Goal: Task Accomplishment & Management: Complete application form

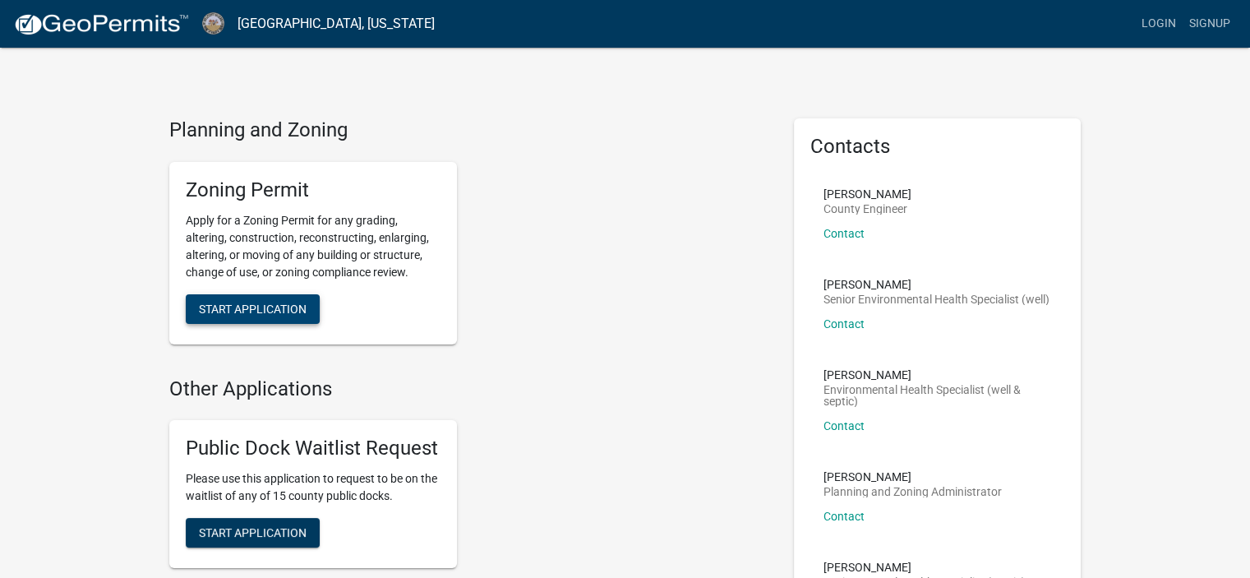
click at [274, 307] on span "Start Application" at bounding box center [253, 308] width 108 height 13
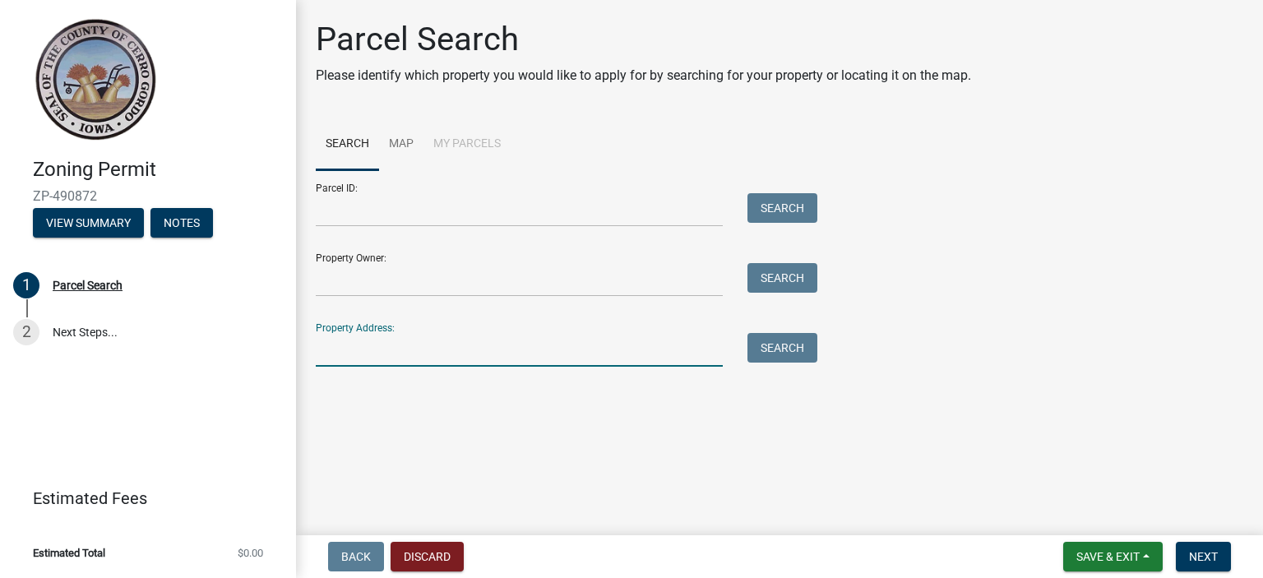
click at [406, 354] on input "Property Address:" at bounding box center [519, 350] width 407 height 34
type input "[STREET_ADDRESS]"
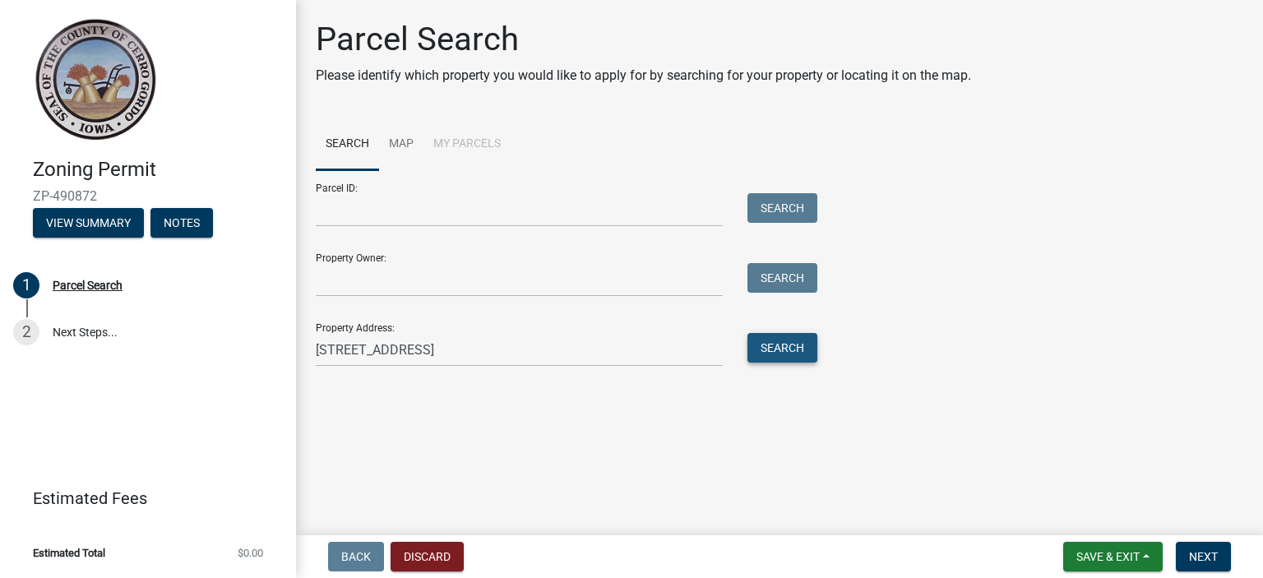
click at [789, 351] on button "Search" at bounding box center [782, 348] width 70 height 30
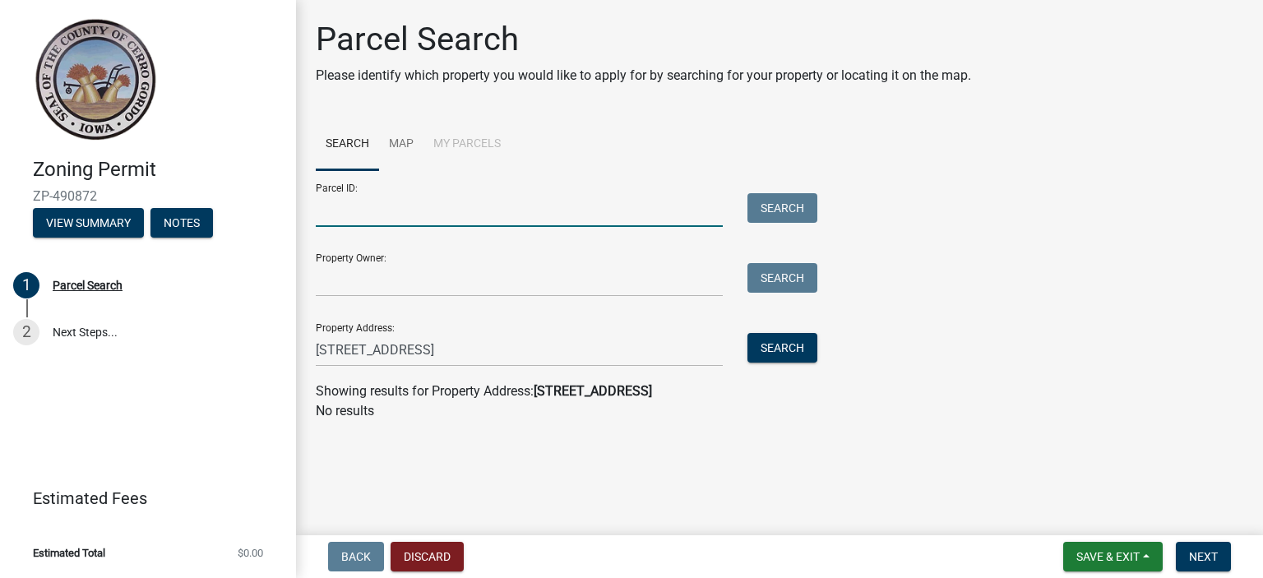
click at [445, 206] on input "Parcel ID:" at bounding box center [519, 210] width 407 height 34
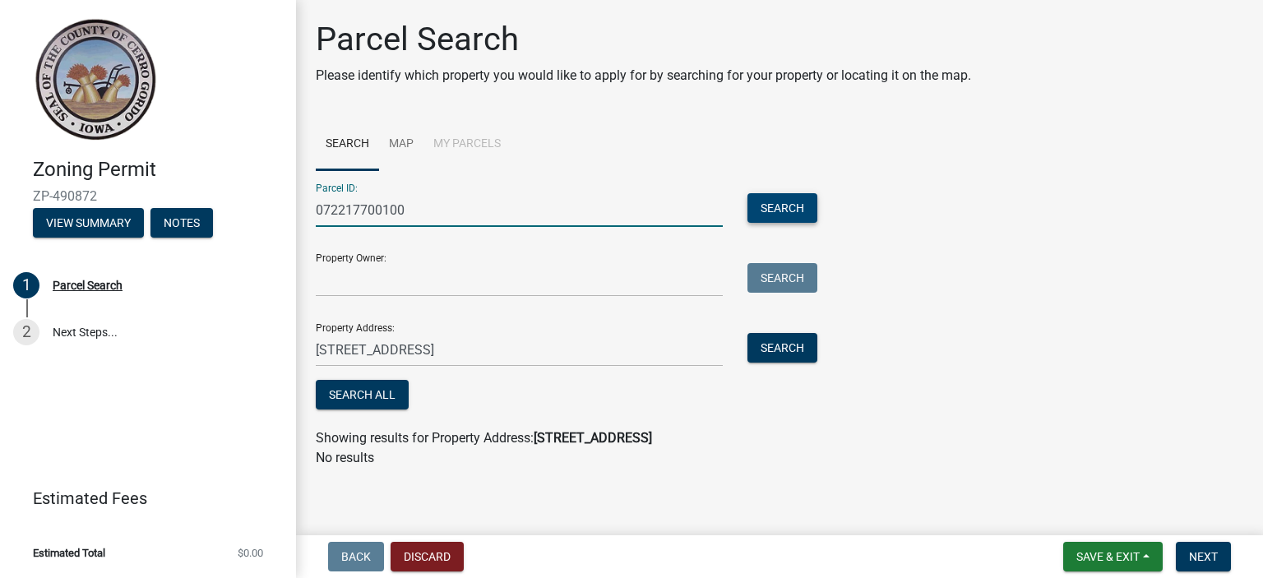
type input "072217700100"
click at [793, 215] on button "Search" at bounding box center [782, 208] width 70 height 30
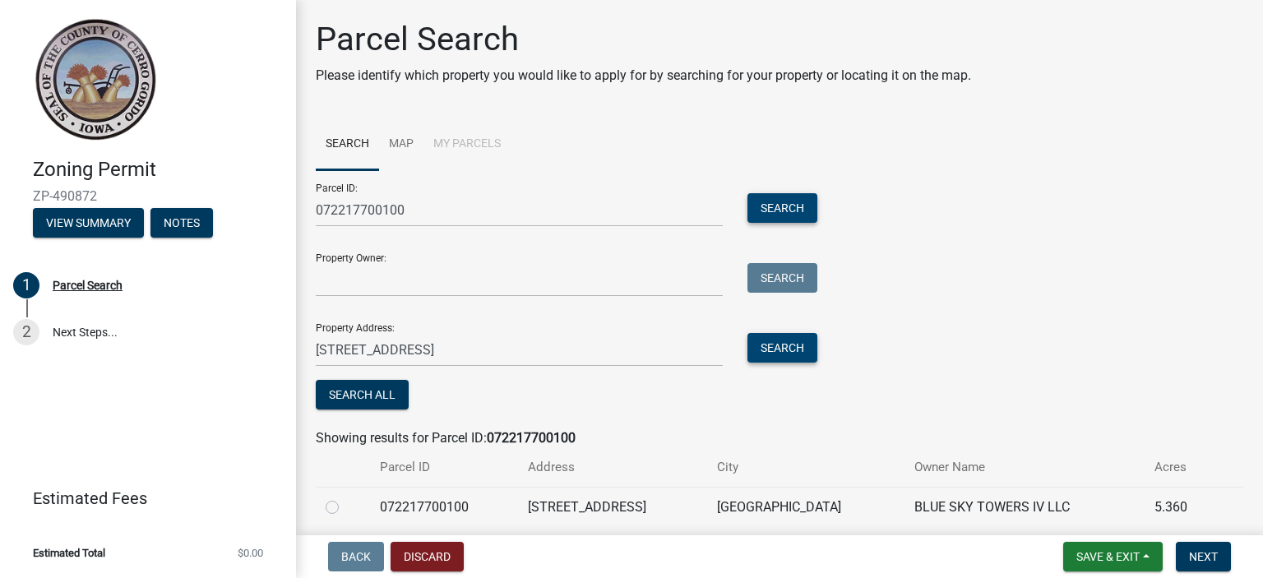
scroll to position [62, 0]
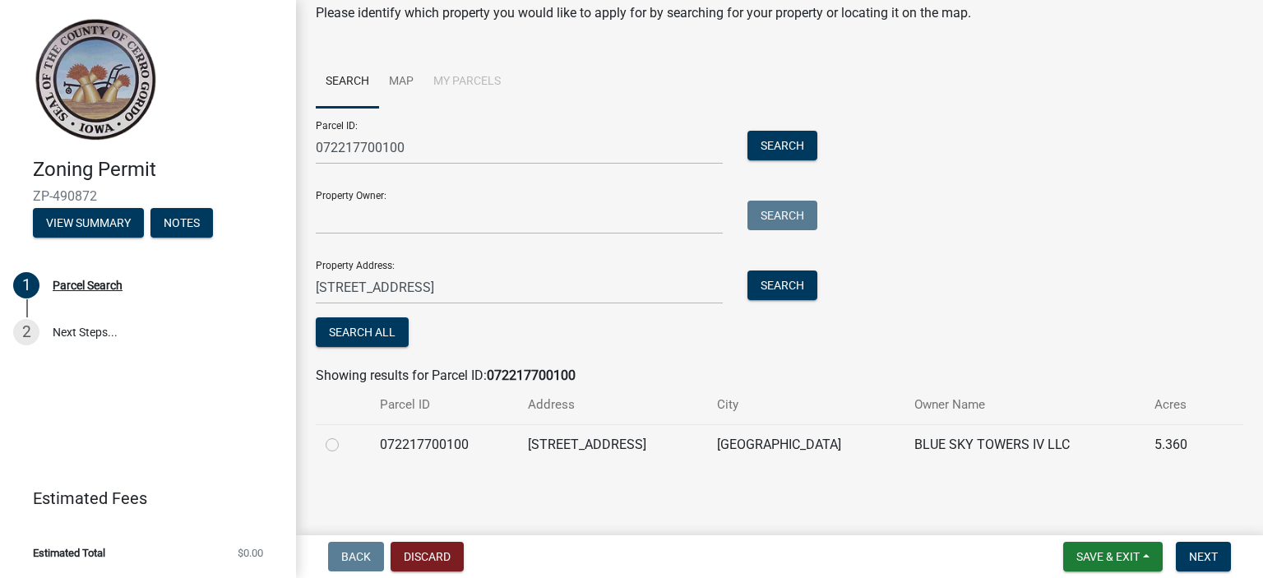
click at [345, 435] on label at bounding box center [345, 435] width 0 height 0
click at [345, 446] on input "radio" at bounding box center [350, 440] width 11 height 11
radio input "true"
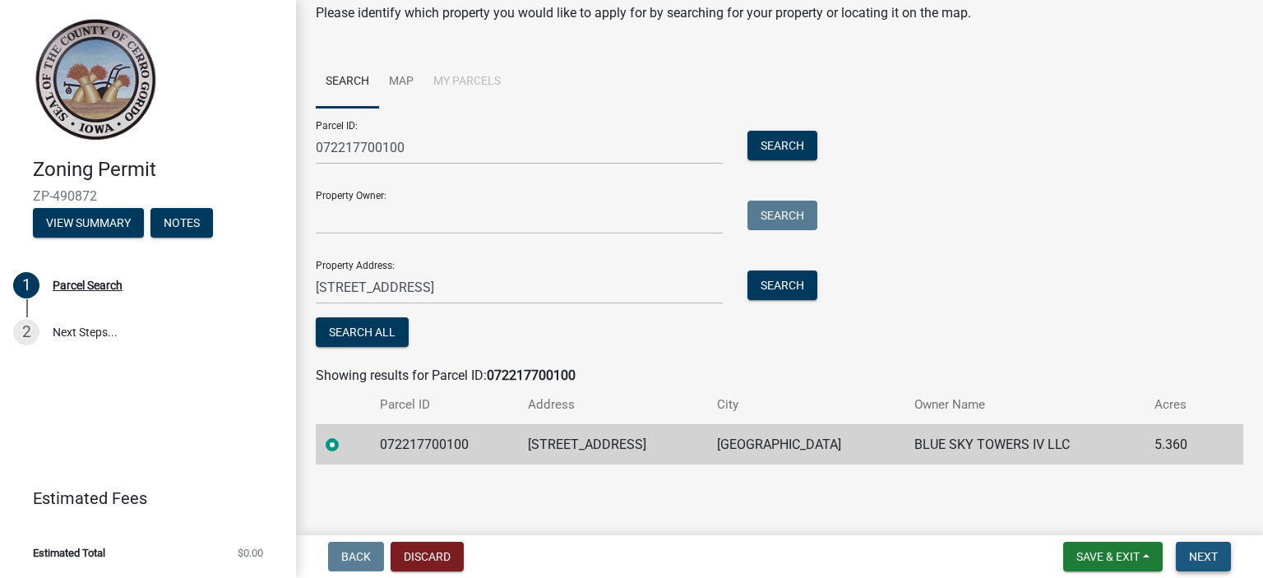
click at [1200, 555] on span "Next" at bounding box center [1203, 556] width 29 height 13
click at [1209, 552] on span "Next" at bounding box center [1203, 556] width 29 height 13
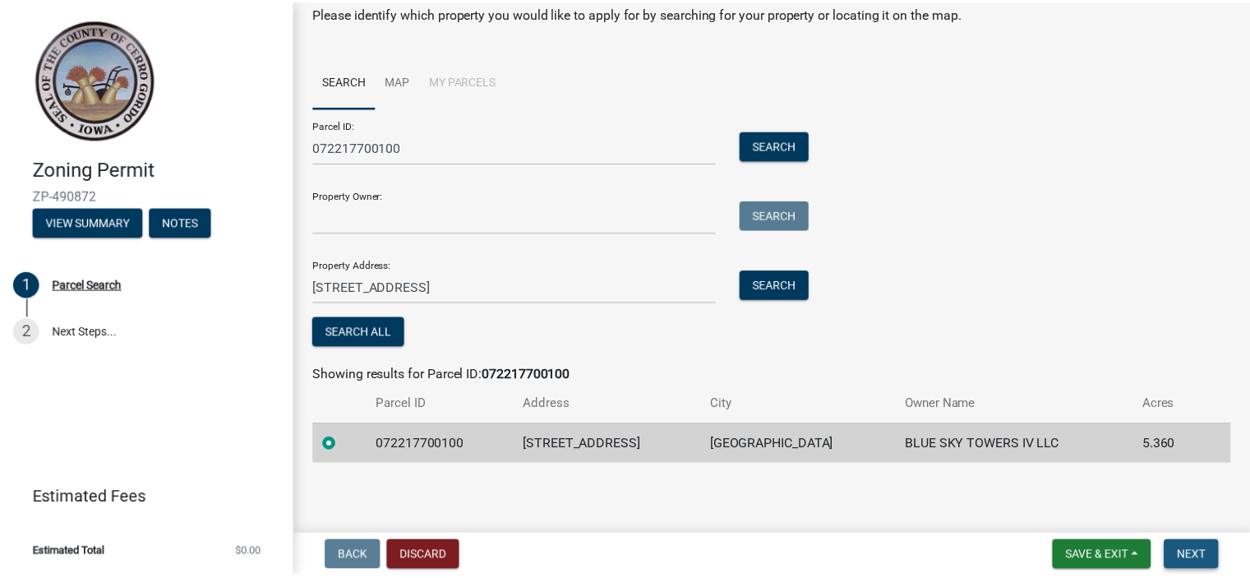
scroll to position [0, 0]
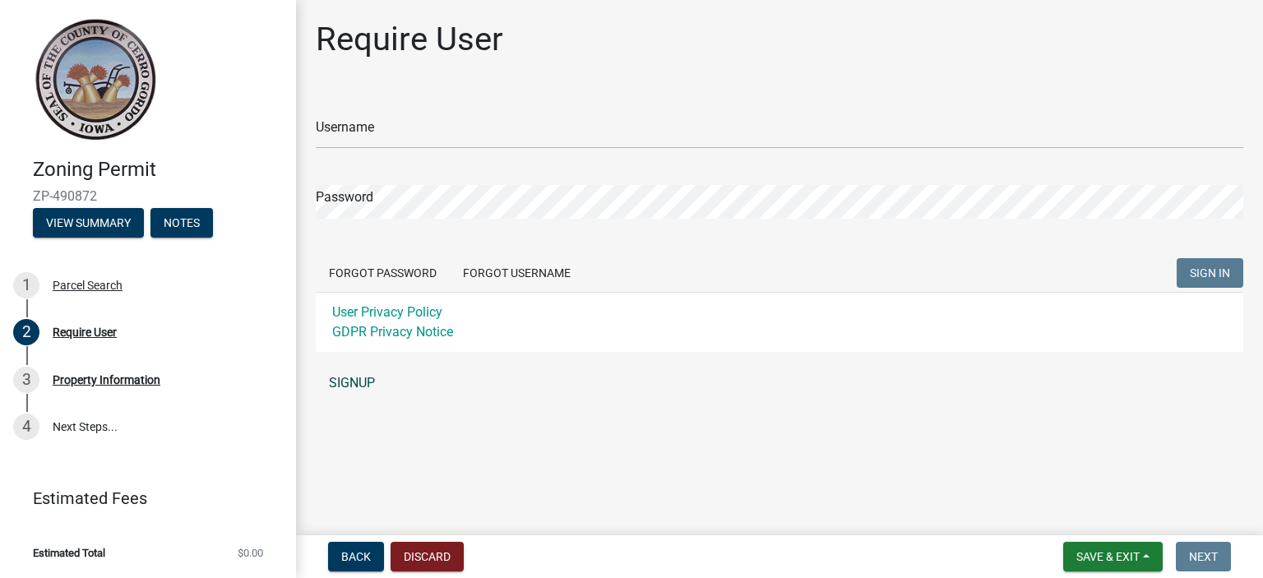
click at [364, 377] on link "SIGNUP" at bounding box center [779, 383] width 927 height 33
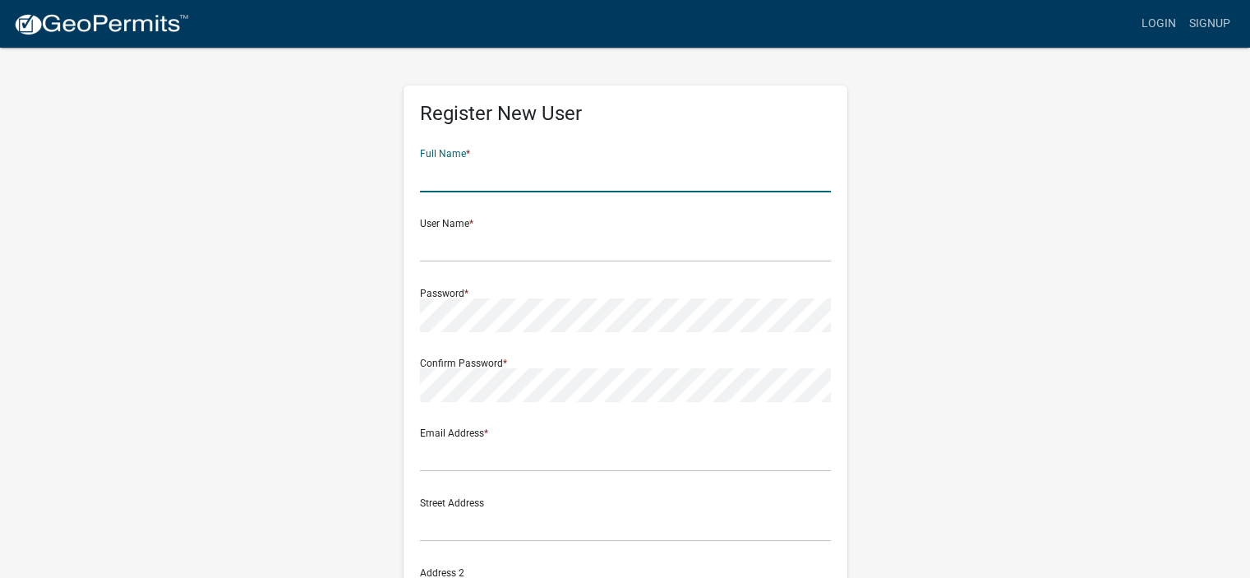
click at [525, 177] on input "text" at bounding box center [625, 176] width 411 height 34
type input "[PERSON_NAME]"
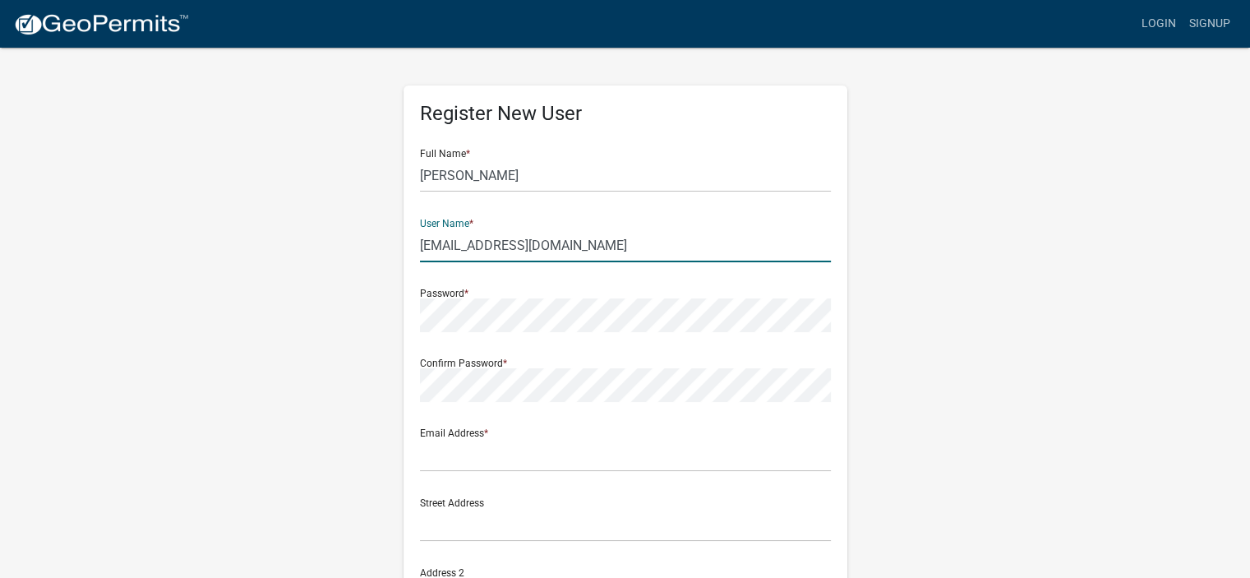
type input "[EMAIL_ADDRESS][DOMAIN_NAME]"
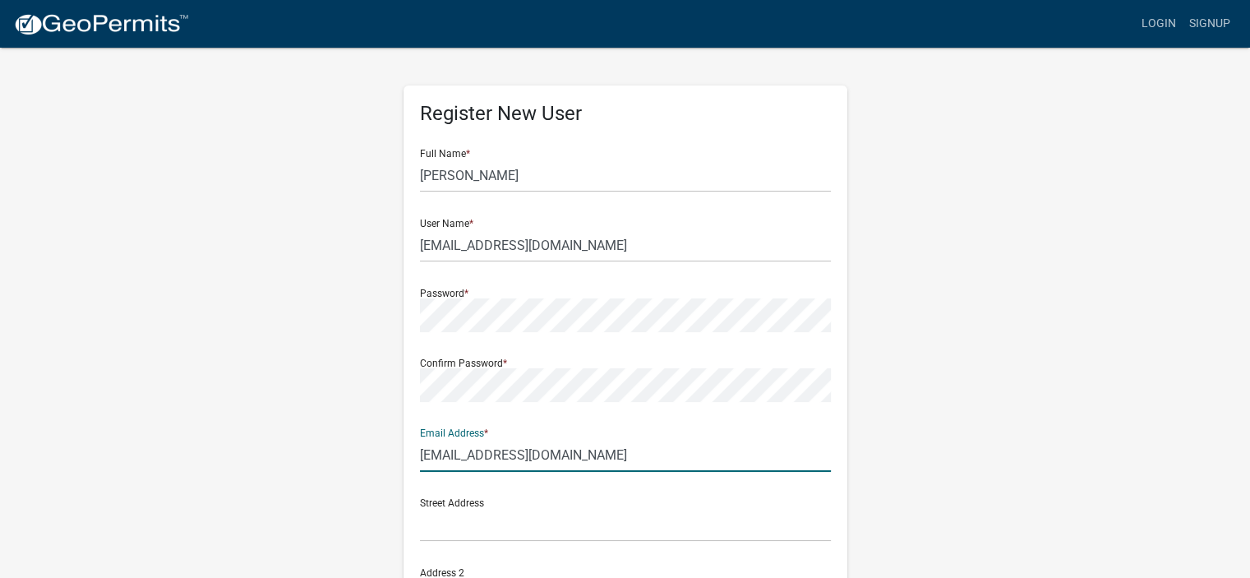
type input "[EMAIL_ADDRESS][DOMAIN_NAME]"
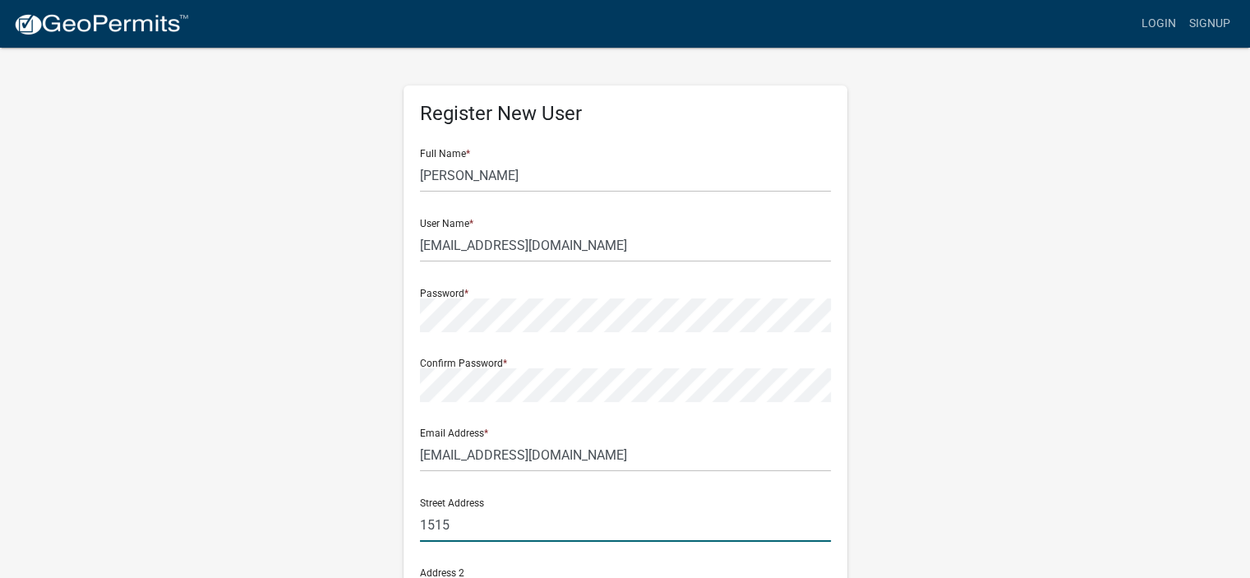
click at [524, 522] on input "1515" at bounding box center [625, 525] width 411 height 34
type input "[STREET_ADDRESS]"
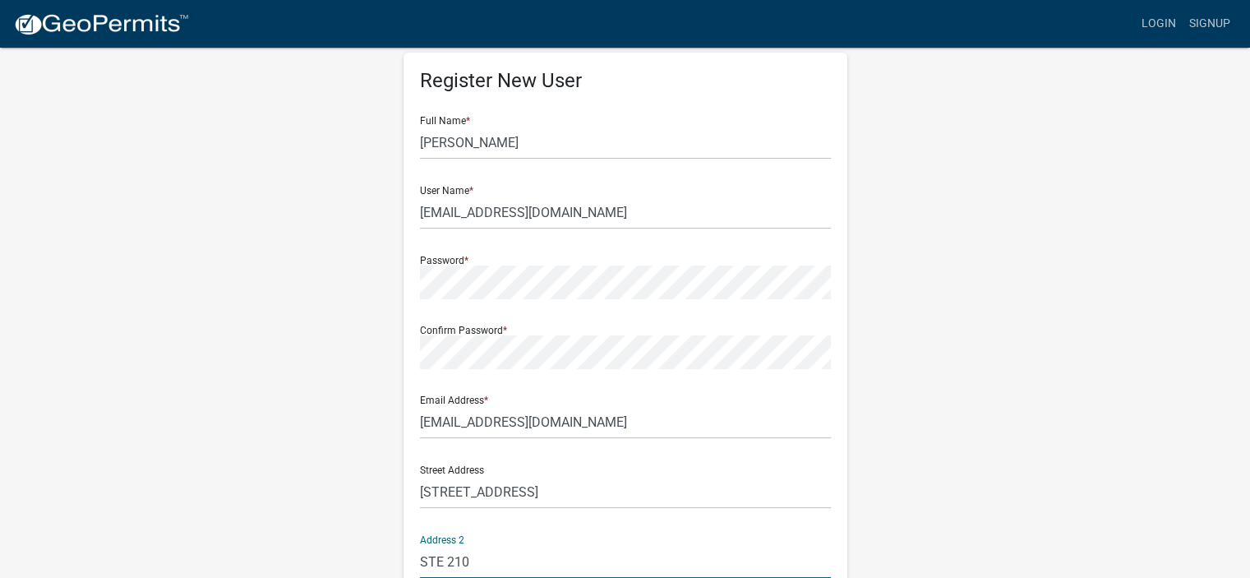
type input "STE 210"
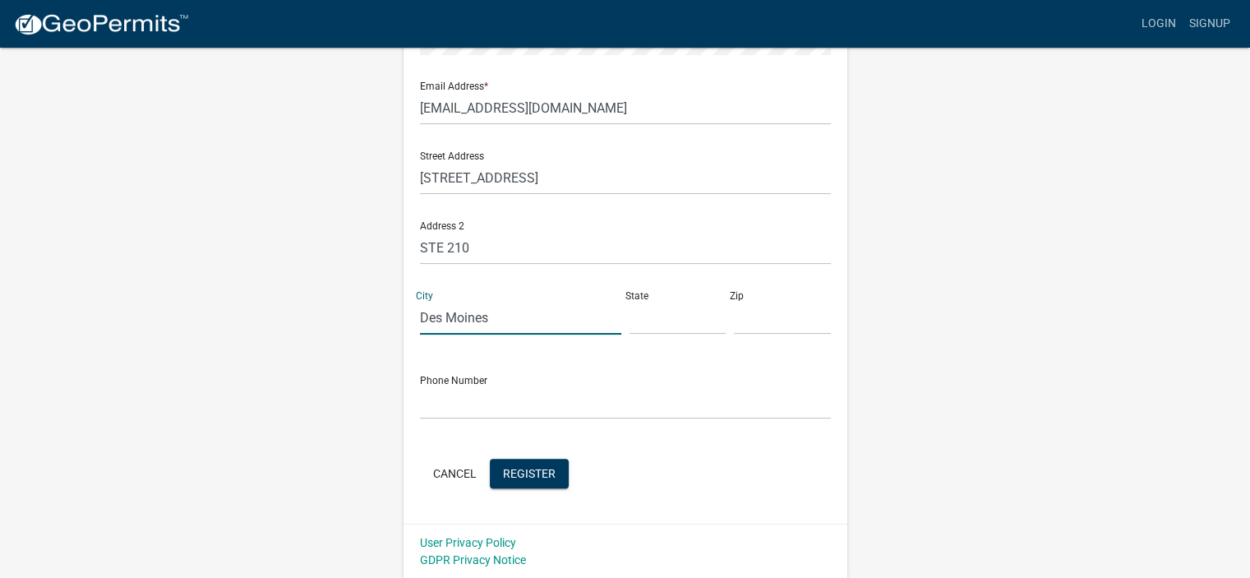
type input "Des Moines"
type input "IA"
type input "50309"
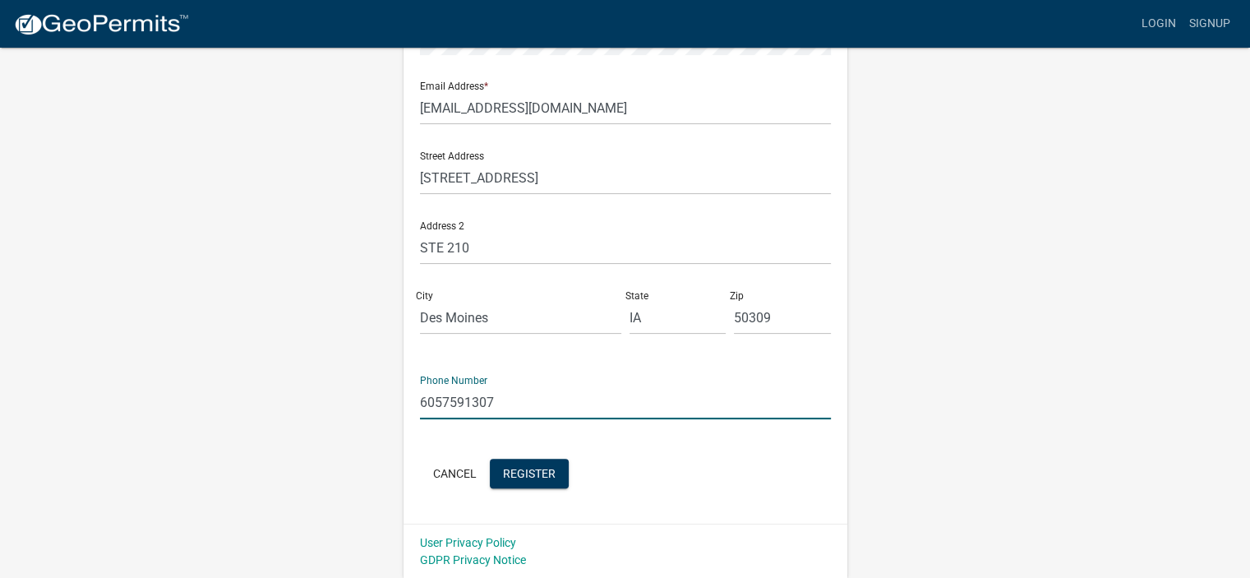
type input "6057591307"
click at [526, 469] on span "Register" at bounding box center [529, 472] width 53 height 13
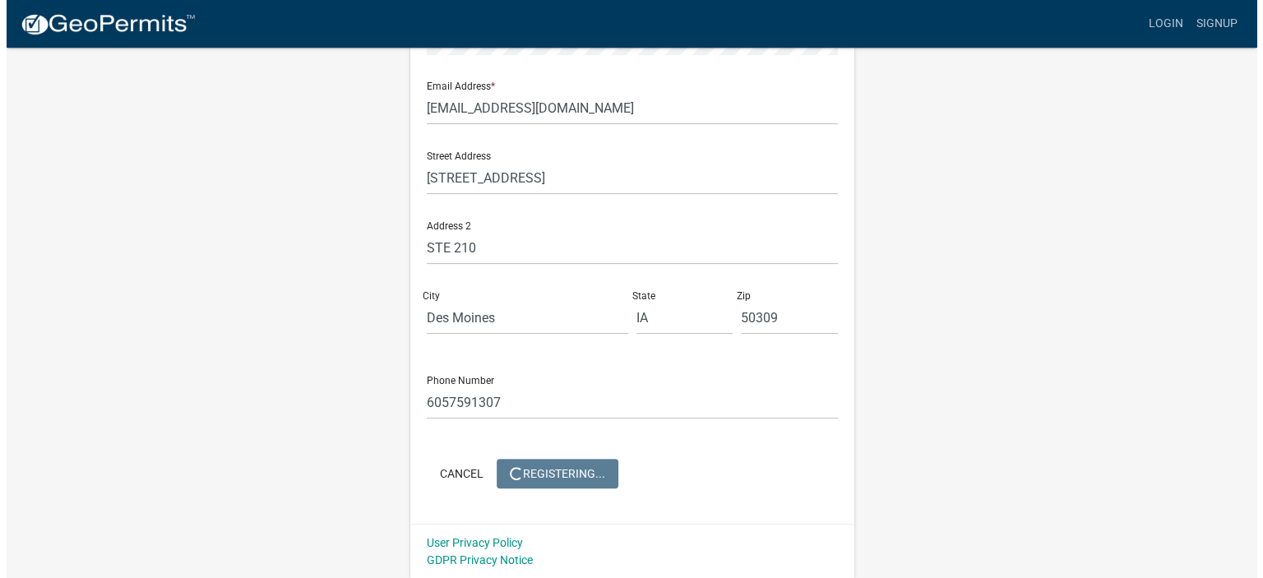
scroll to position [0, 0]
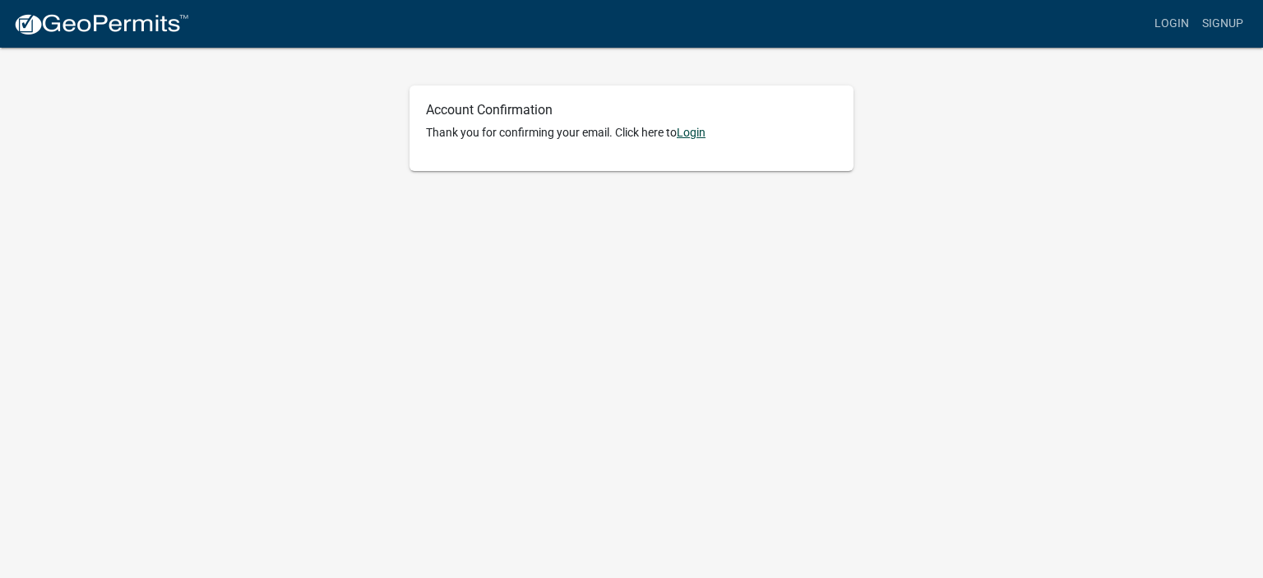
click at [694, 135] on link "Login" at bounding box center [691, 132] width 29 height 13
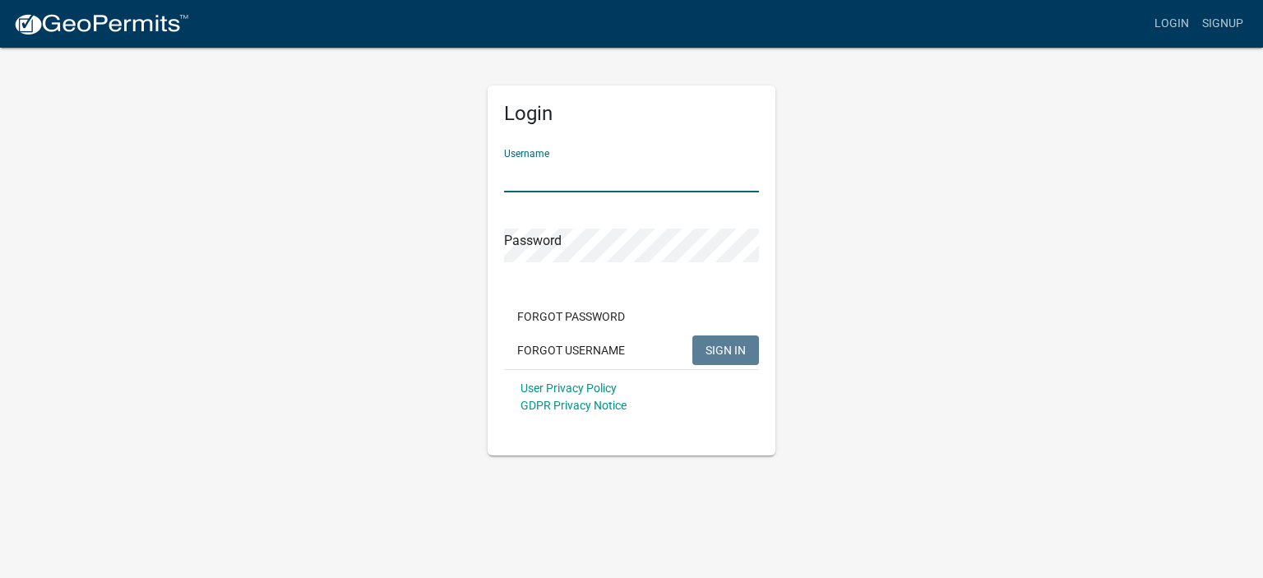
click at [583, 180] on input "Username" at bounding box center [631, 176] width 255 height 34
type input "[EMAIL_ADDRESS][DOMAIN_NAME]"
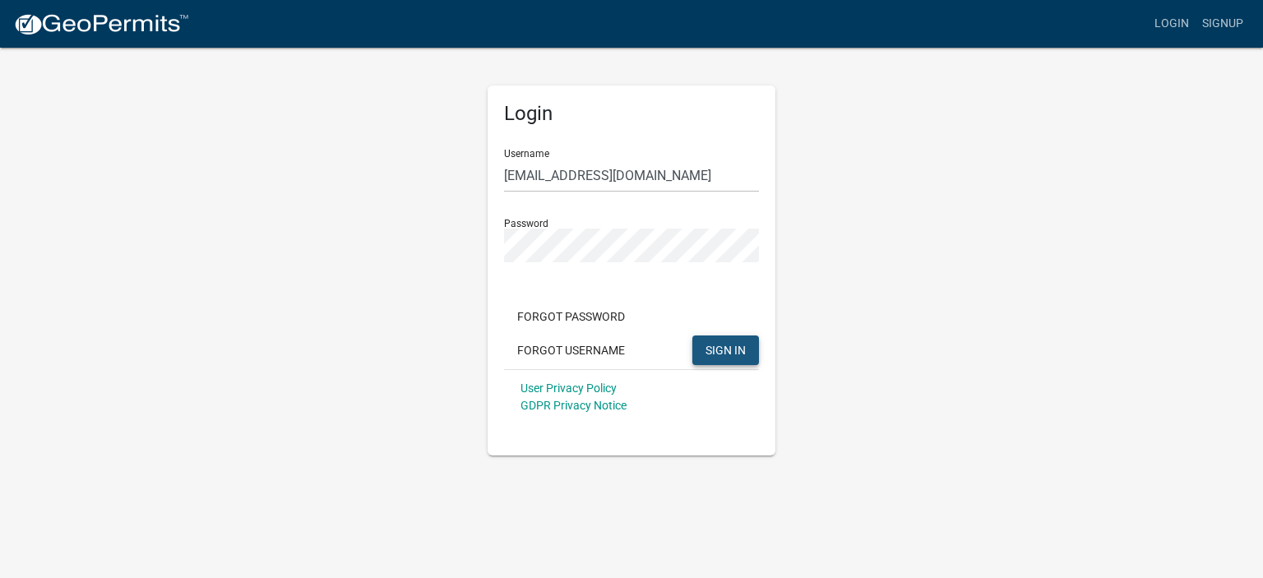
click at [737, 358] on button "SIGN IN" at bounding box center [725, 350] width 67 height 30
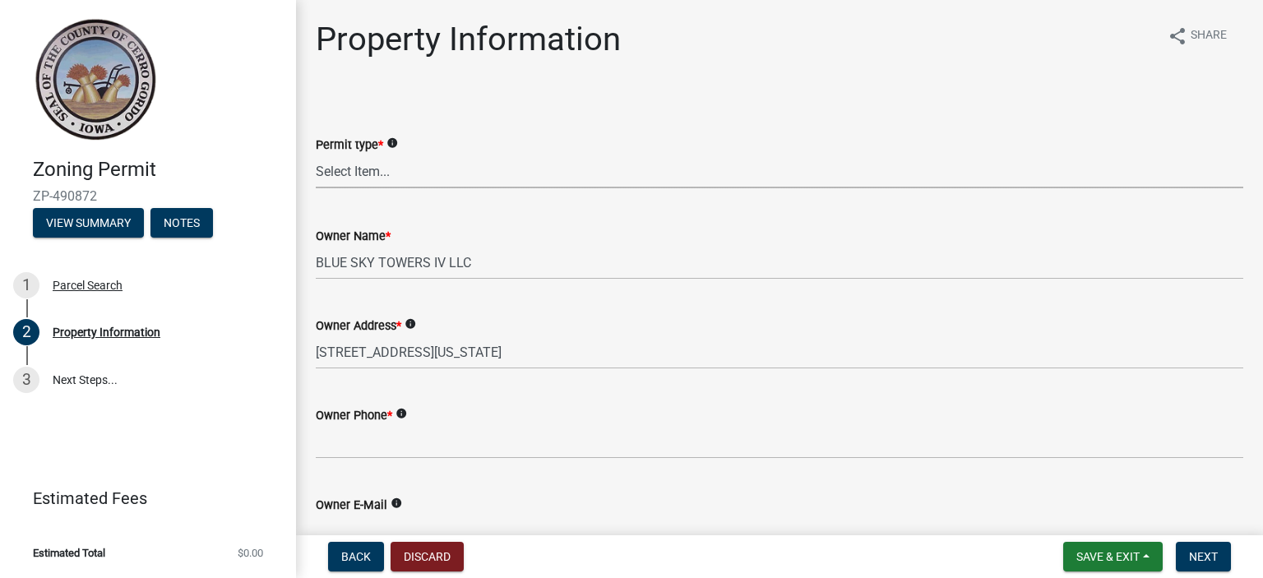
click at [378, 169] on select "Select Item... New Request Permit Renewal" at bounding box center [779, 172] width 927 height 34
click at [316, 155] on select "Select Item... New Request Permit Renewal" at bounding box center [779, 172] width 927 height 34
select select "7a5a2478-5b3b-459e-a372-388ca56f6284"
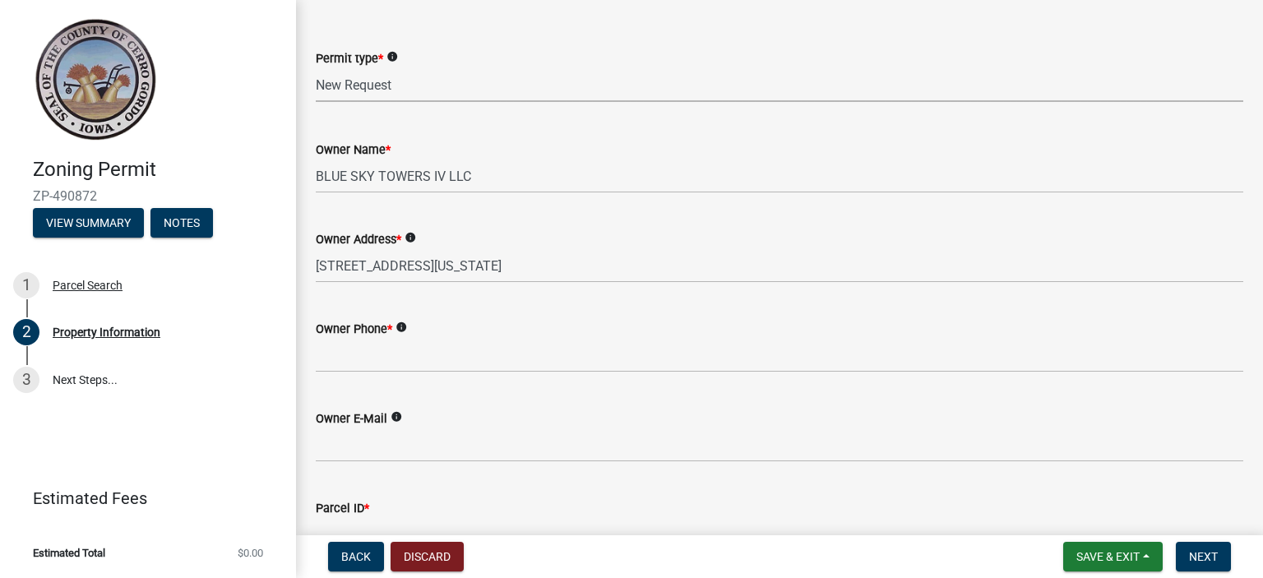
scroll to position [164, 0]
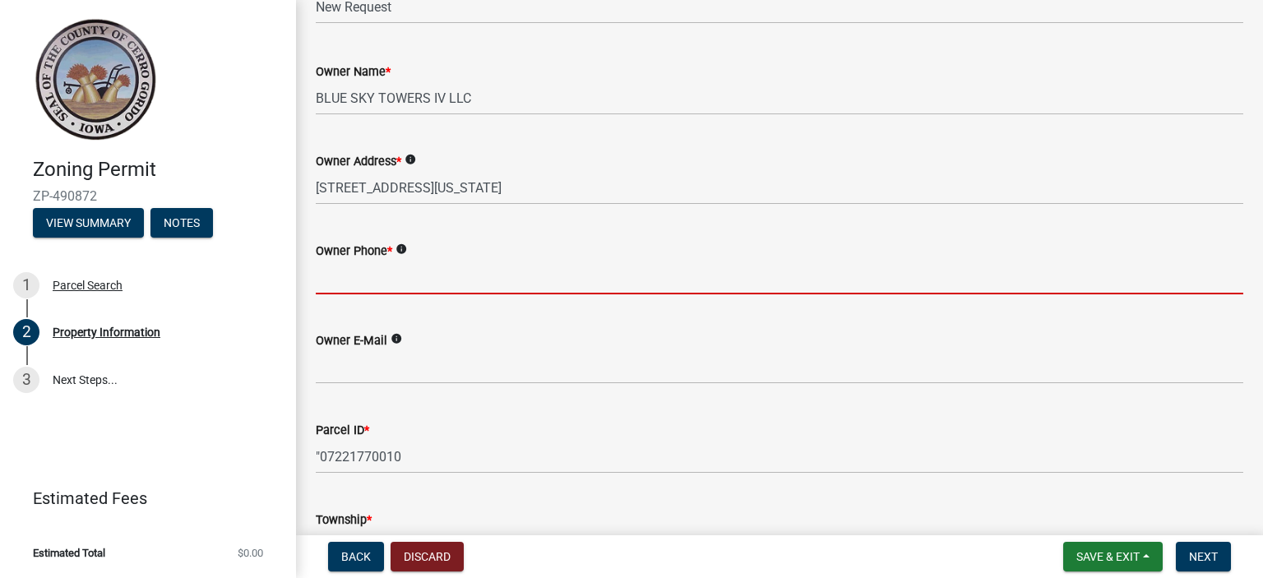
click at [354, 286] on input "Owner Phone *" at bounding box center [779, 278] width 927 height 34
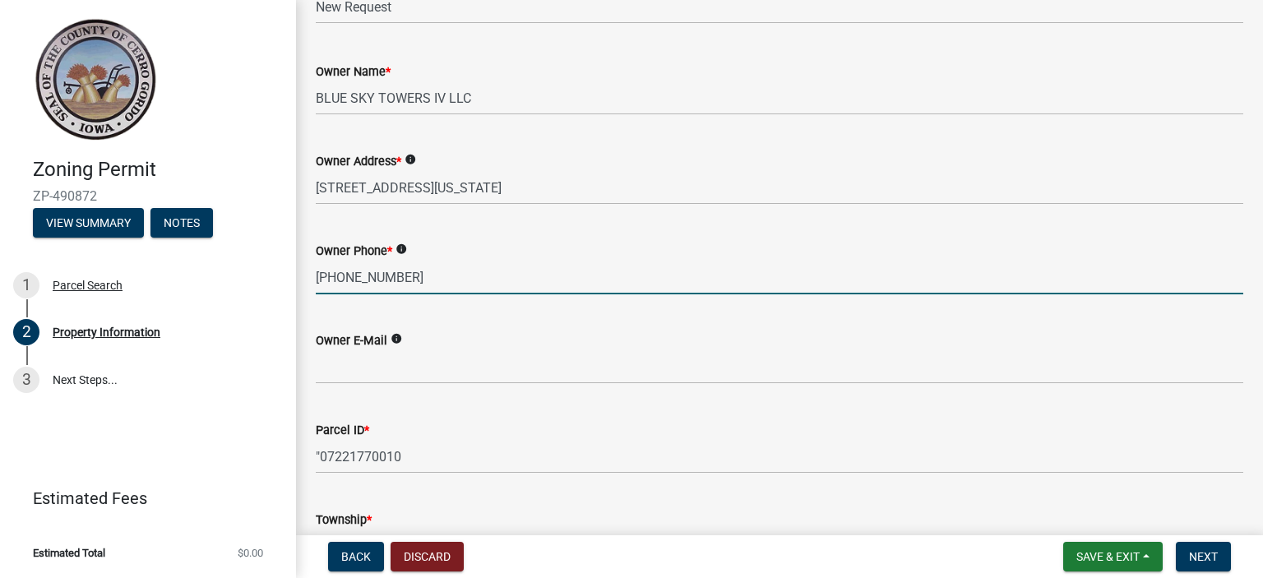
type input "617-549-2800"
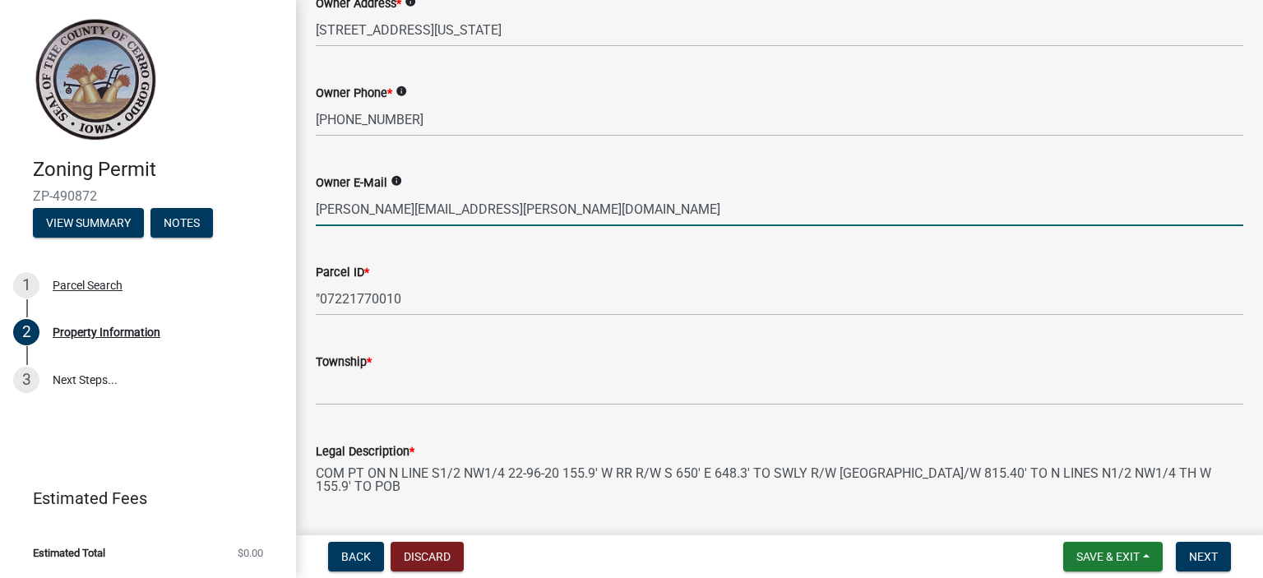
scroll to position [411, 0]
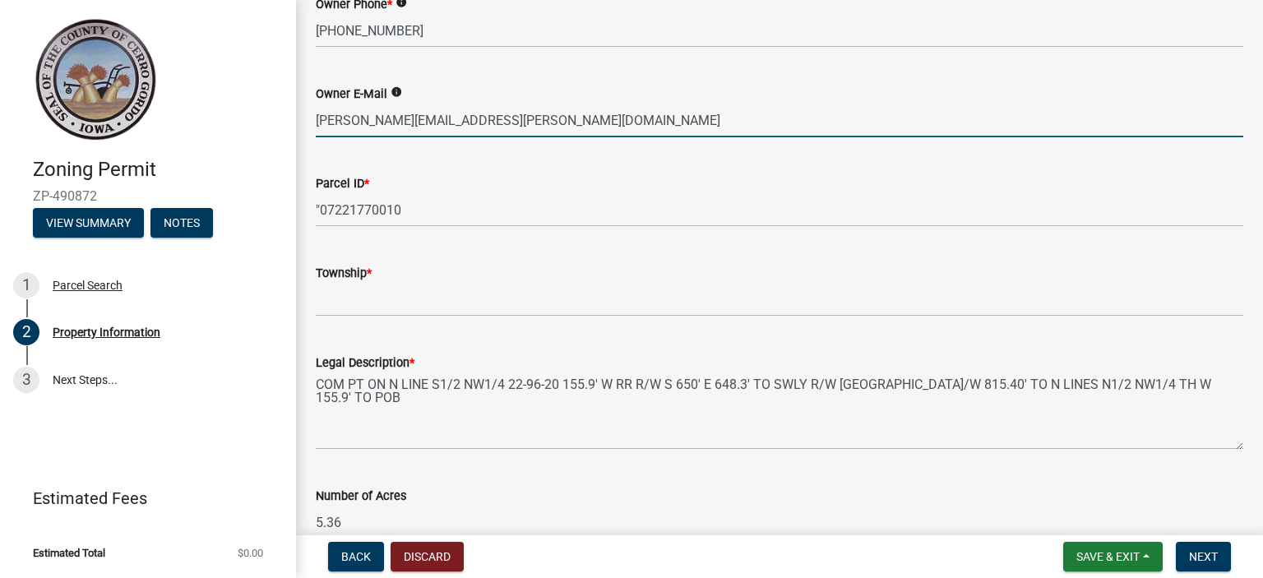
type input "james.burgess@blueskytower.com"
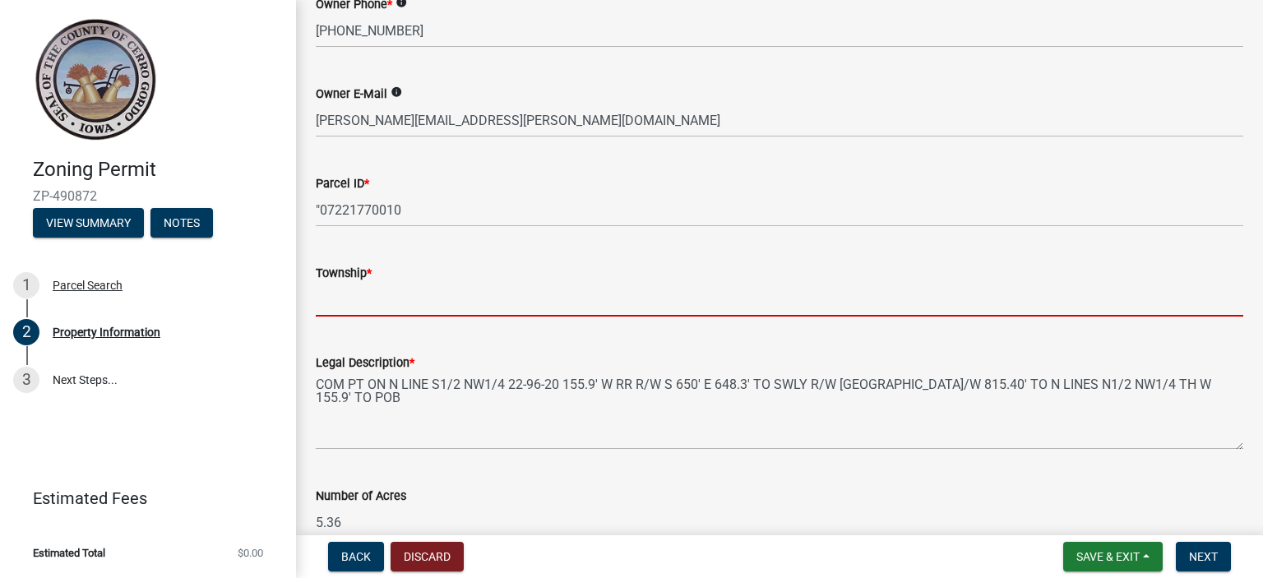
click at [353, 313] on input "Township *" at bounding box center [779, 300] width 927 height 34
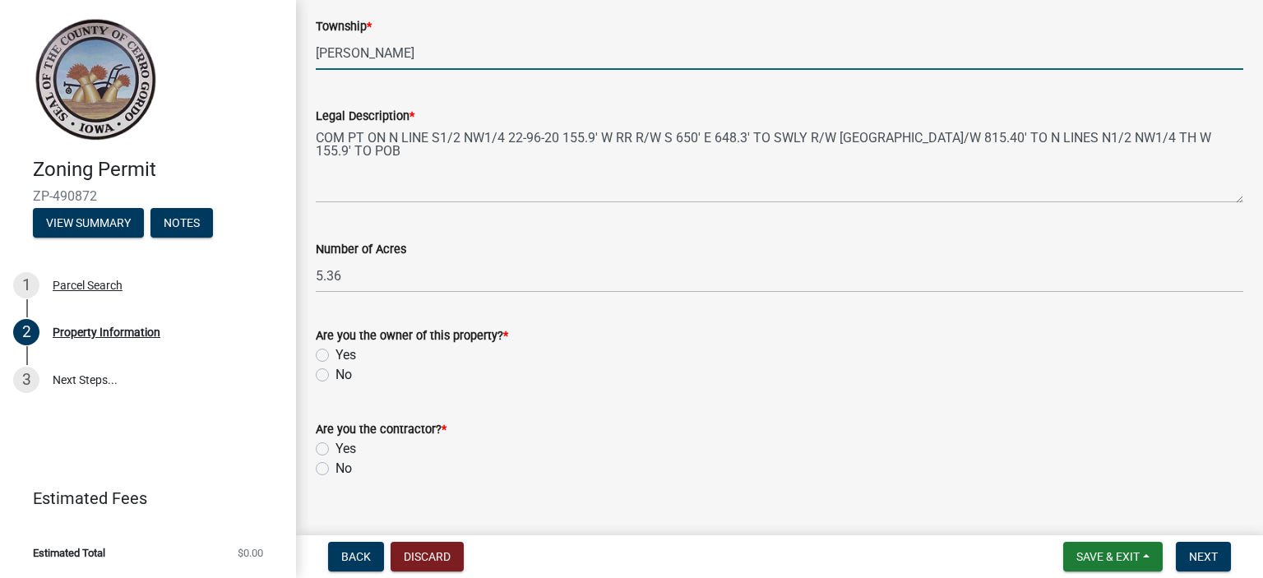
scroll to position [686, 0]
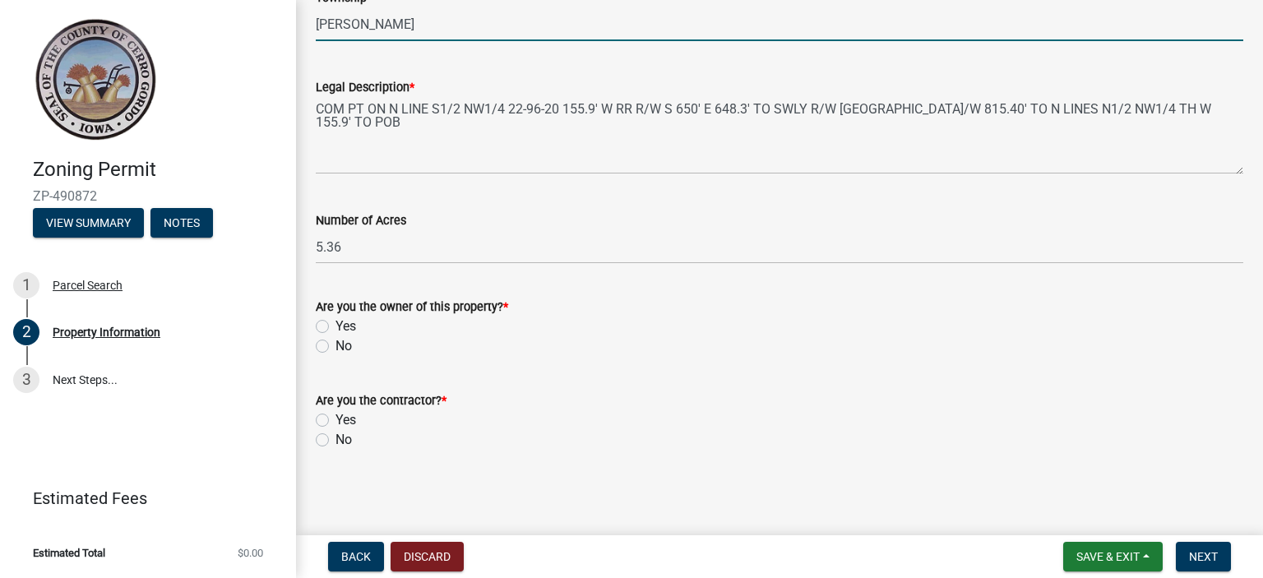
type input "Mason"
click at [335, 344] on label "No" at bounding box center [343, 346] width 16 height 20
click at [335, 344] on input "No" at bounding box center [340, 341] width 11 height 11
radio input "true"
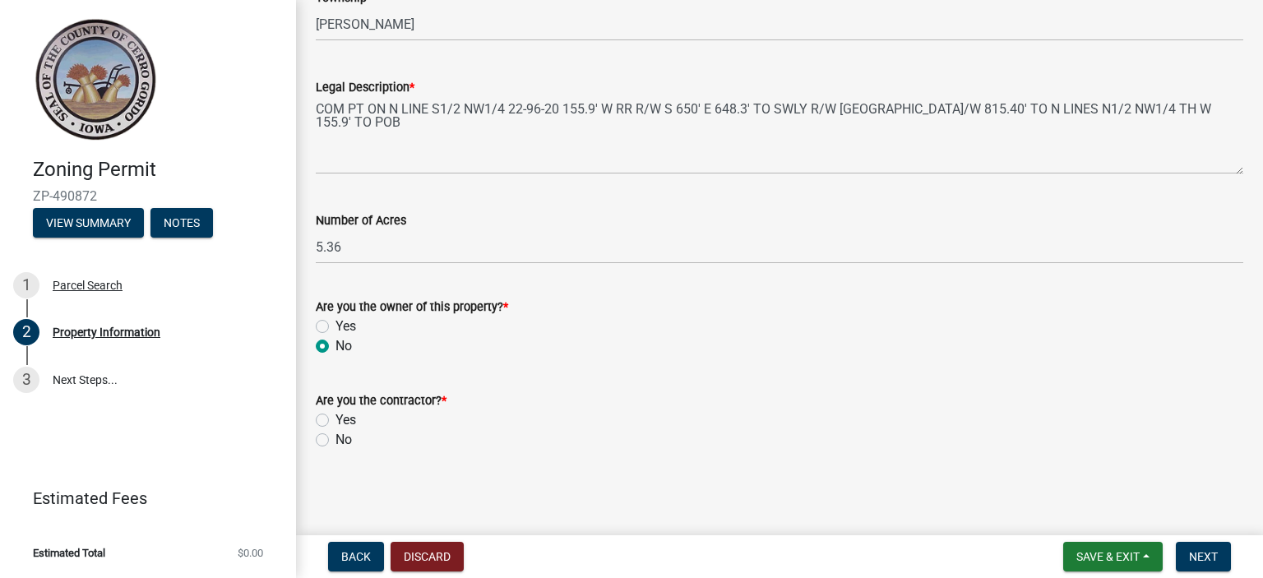
click at [335, 417] on label "Yes" at bounding box center [345, 420] width 21 height 20
click at [335, 417] on input "Yes" at bounding box center [340, 415] width 11 height 11
radio input "true"
click at [1227, 557] on button "Next" at bounding box center [1203, 557] width 55 height 30
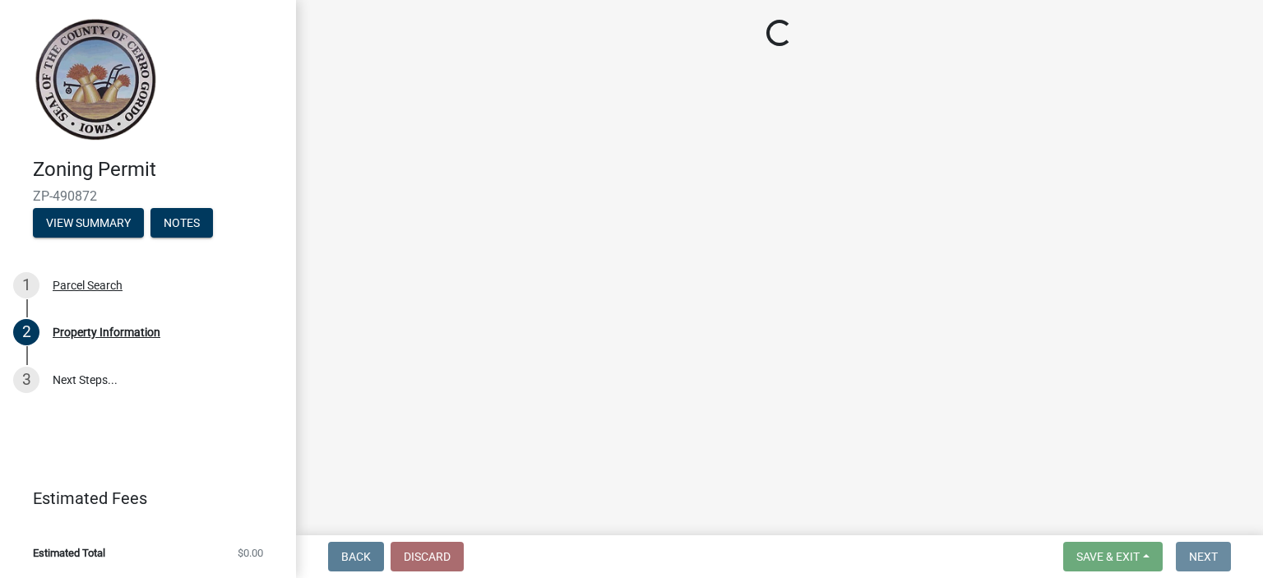
scroll to position [0, 0]
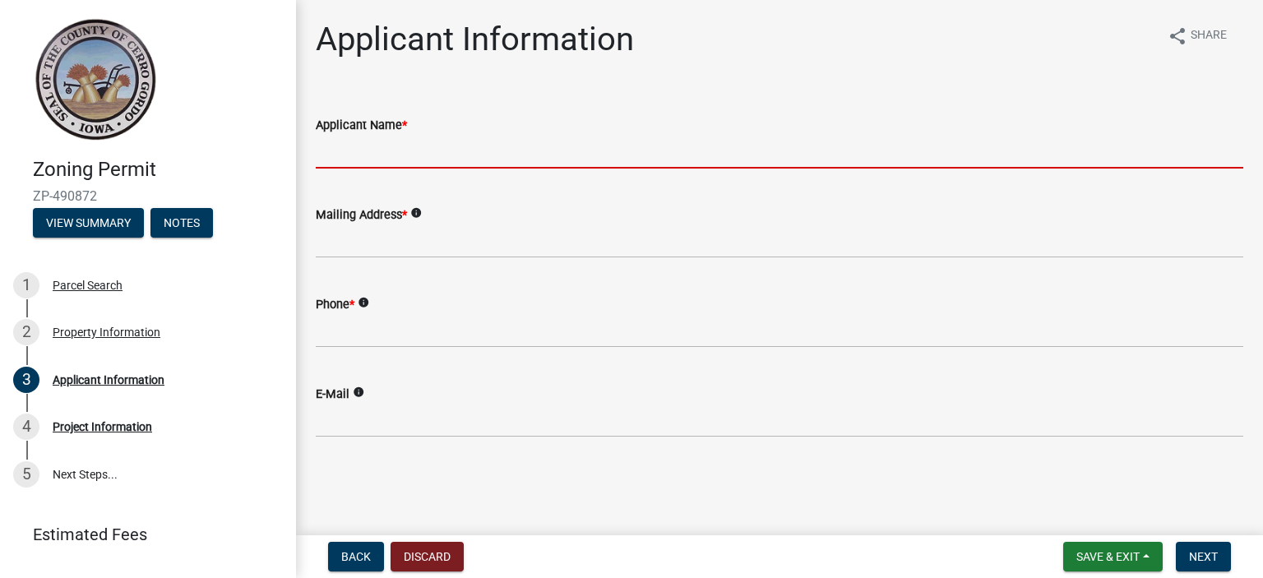
click at [418, 156] on input "Applicant Name *" at bounding box center [779, 152] width 927 height 34
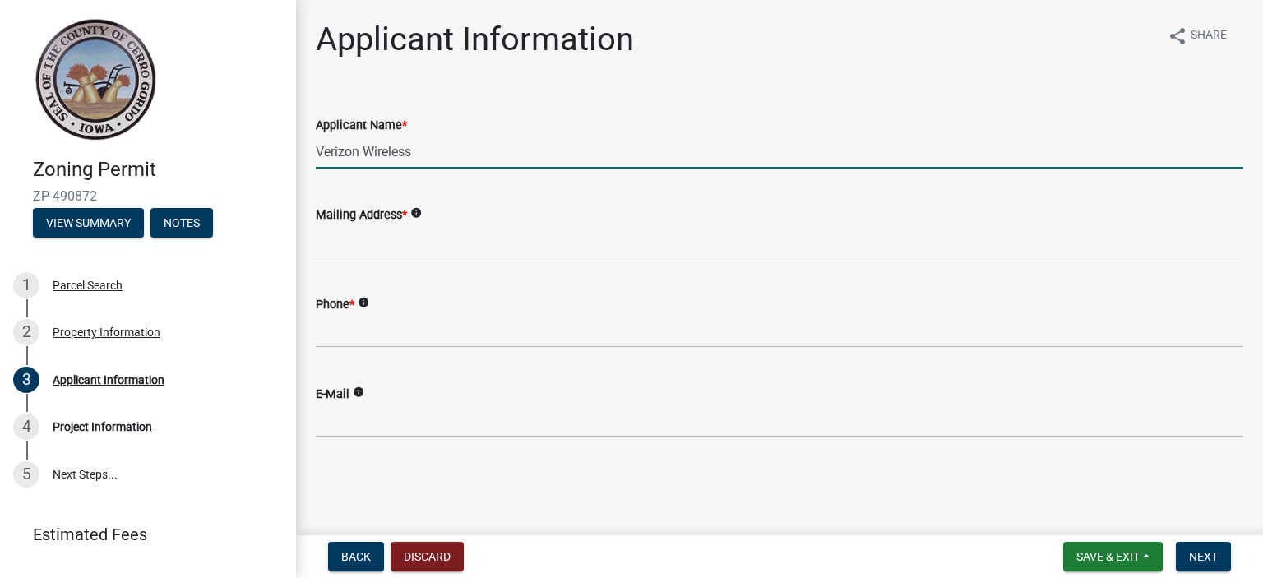
type input "Verizon Wireless"
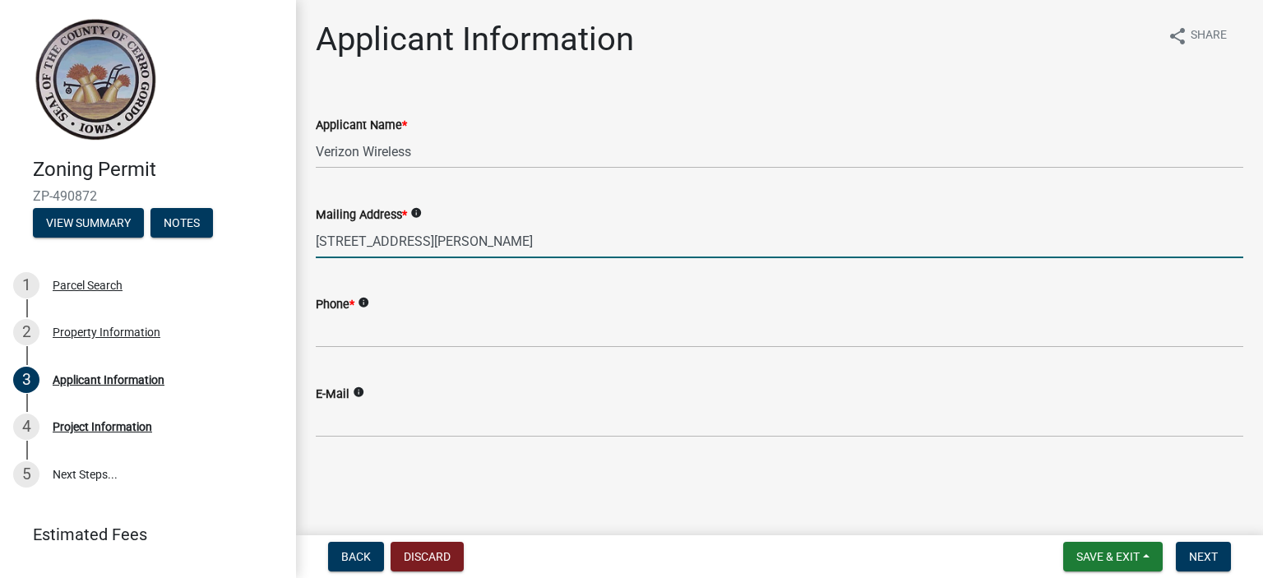
click at [589, 242] on input "10801 Bush Lake Road, Bloomington, MN" at bounding box center [779, 241] width 927 height 34
type input "10801 Bush Lake Road, Bloomington, MN 55438"
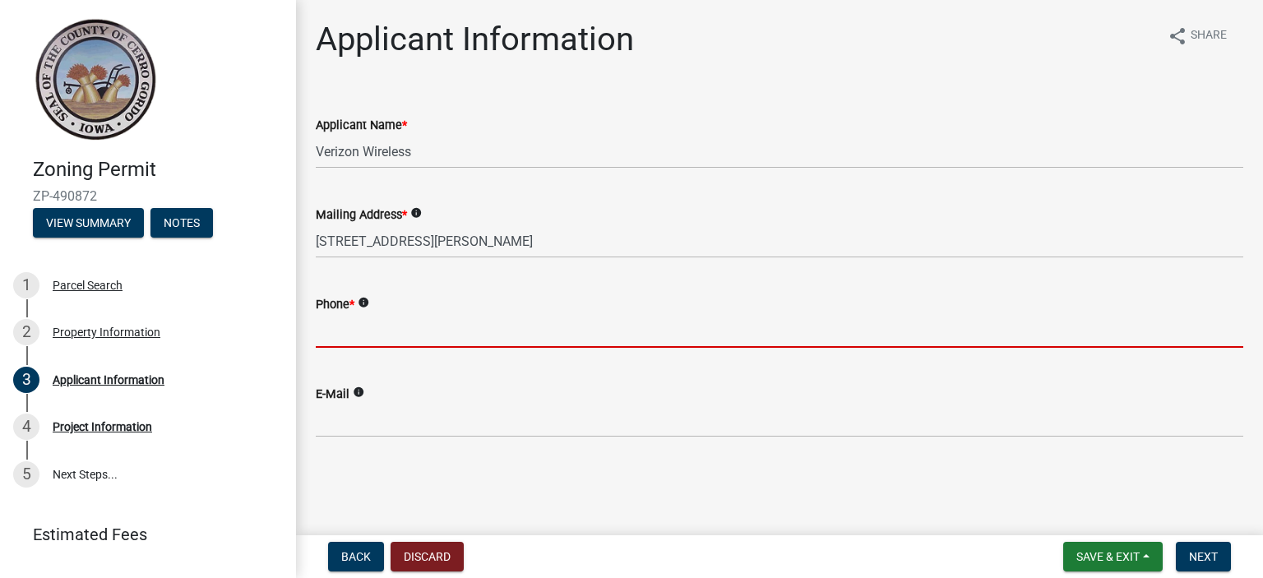
click at [446, 339] on input "Phone *" at bounding box center [779, 331] width 927 height 34
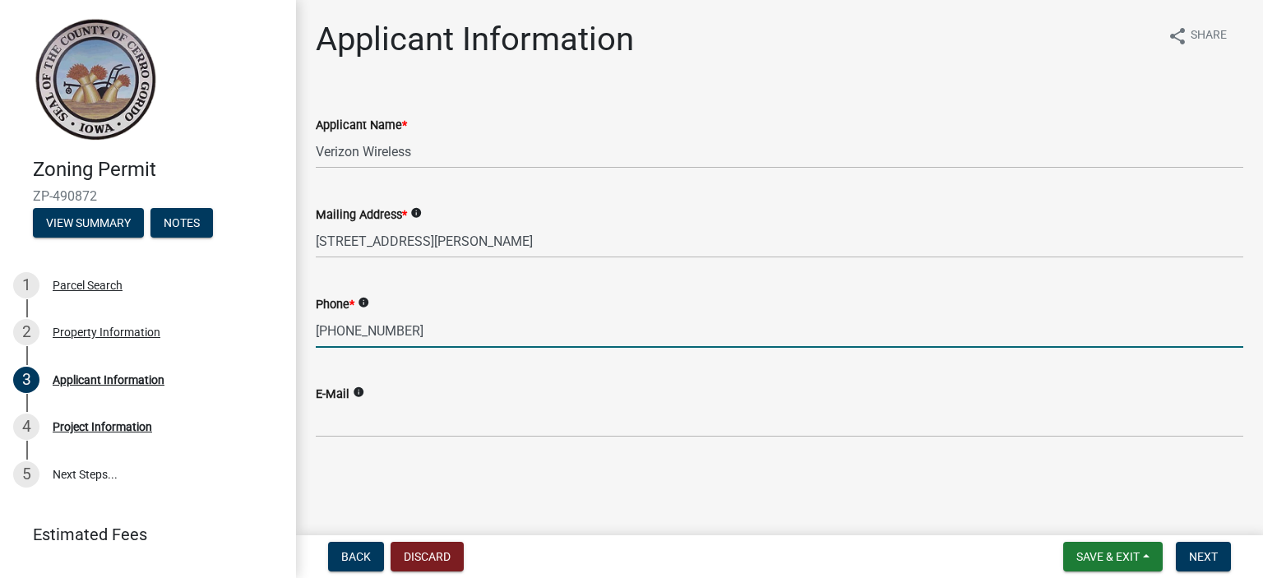
type input "605-759-1307"
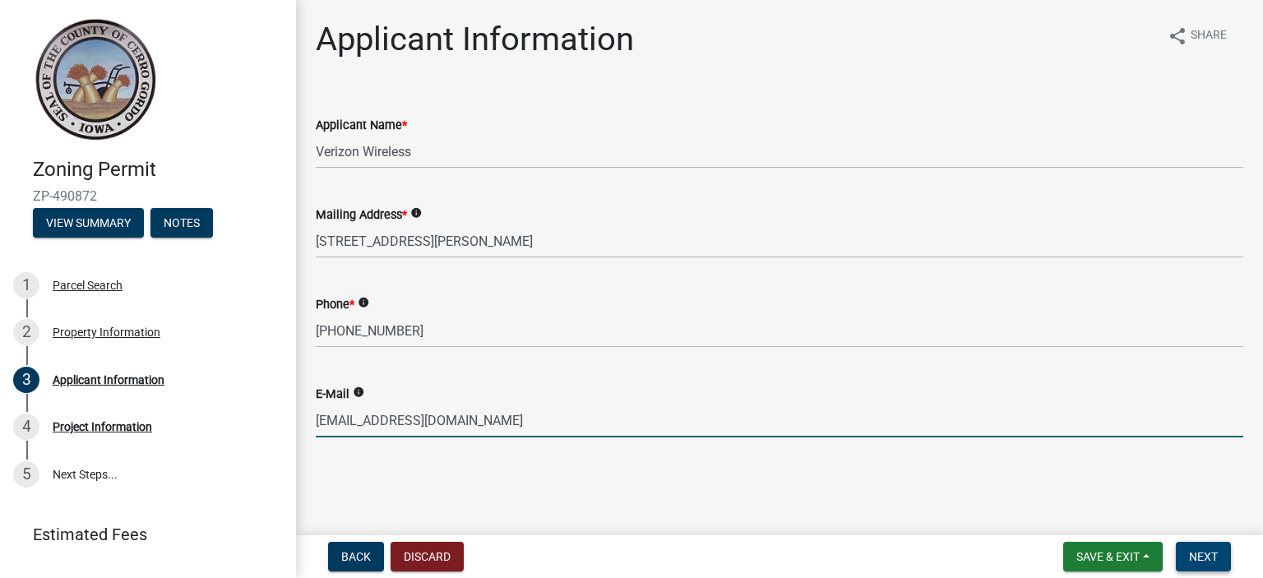
type input "[EMAIL_ADDRESS][DOMAIN_NAME]"
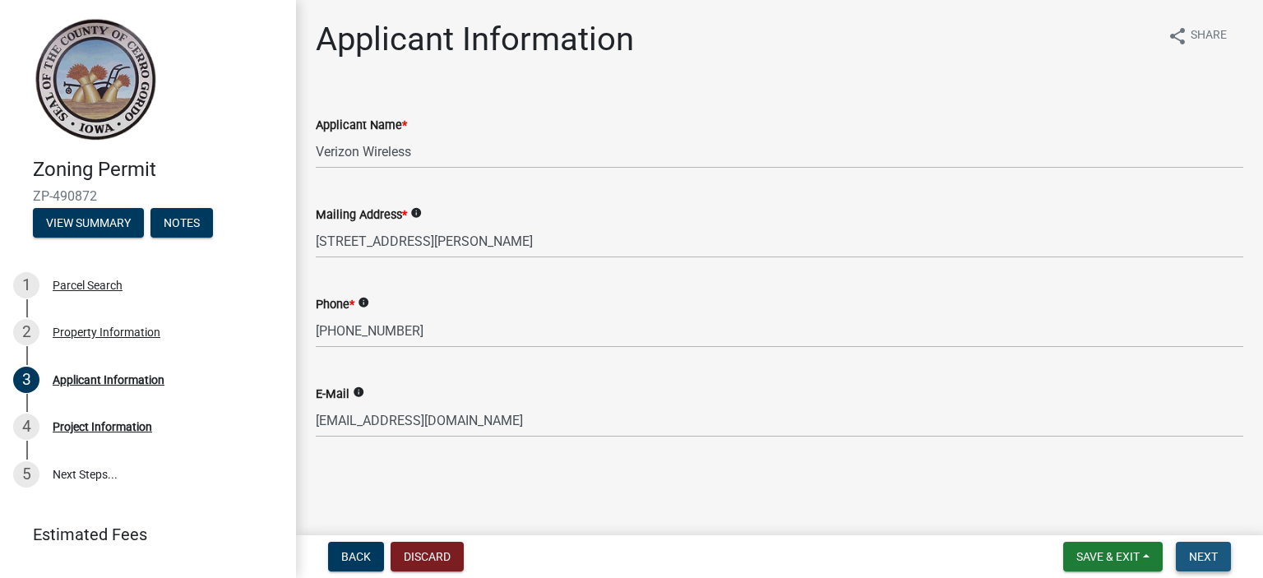
click at [1202, 548] on button "Next" at bounding box center [1203, 557] width 55 height 30
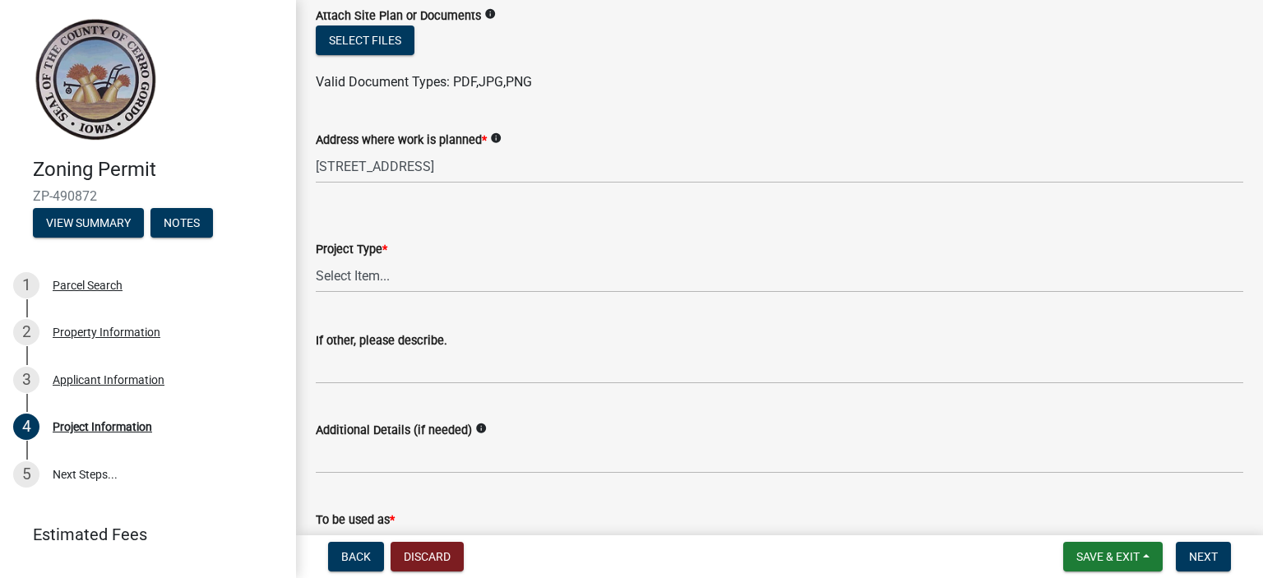
scroll to position [575, 0]
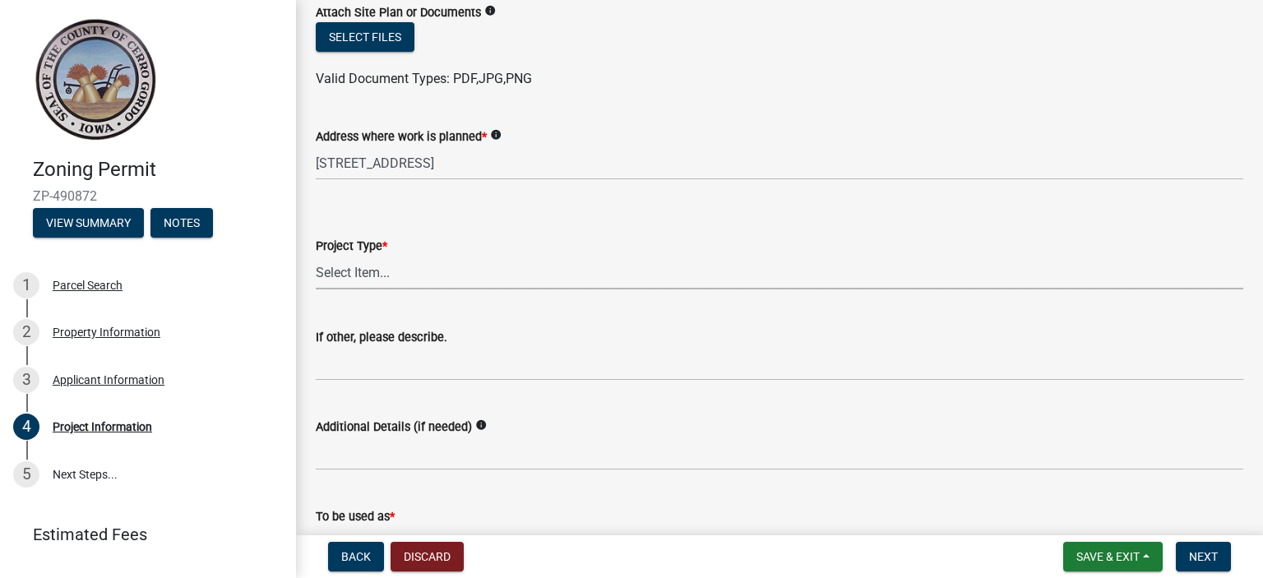
click at [395, 275] on select "Select Item... Dwelling Dwelling addition Accessory building Accessory building…" at bounding box center [779, 273] width 927 height 34
click at [316, 256] on select "Select Item... Dwelling Dwelling addition Accessory building Accessory building…" at bounding box center [779, 273] width 927 height 34
select select "c33da19a-5b3e-4f51-a669-d4d436de7689"
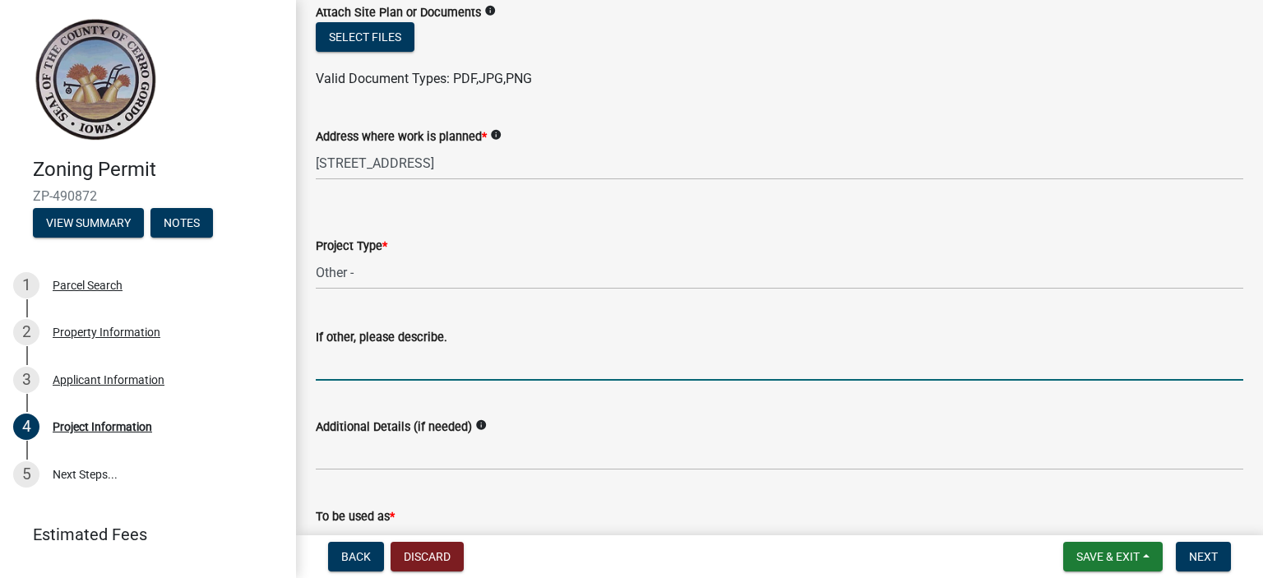
click at [434, 357] on input "If other, please describe." at bounding box center [779, 364] width 927 height 34
drag, startPoint x: 457, startPoint y: 365, endPoint x: 497, endPoint y: 369, distance: 40.5
click at [457, 364] on input "Removing (12) antennas and (6) lines of coaxial cable from the tower." at bounding box center [779, 364] width 927 height 34
click at [837, 362] on input "Removing (12) antennas, (3) RRUs and (6) lines of coaxial cable from the tower." at bounding box center [779, 364] width 927 height 34
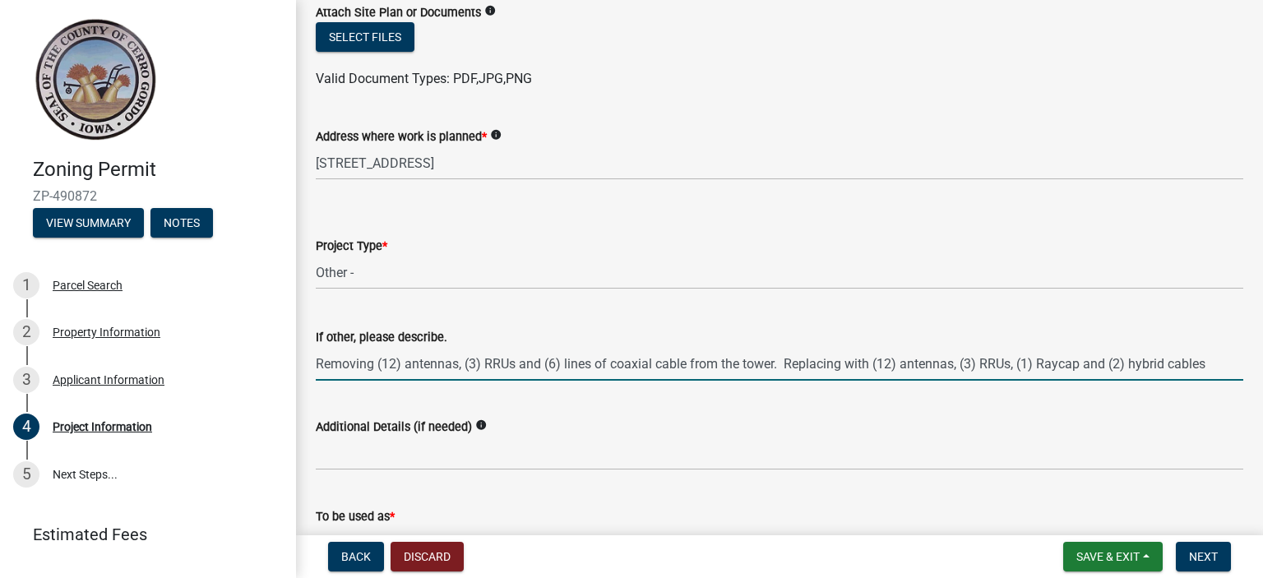
click at [319, 363] on input "Removing (12) antennas, (3) RRUs and (6) lines of coaxial cable from the tower.…" at bounding box center [779, 364] width 927 height 34
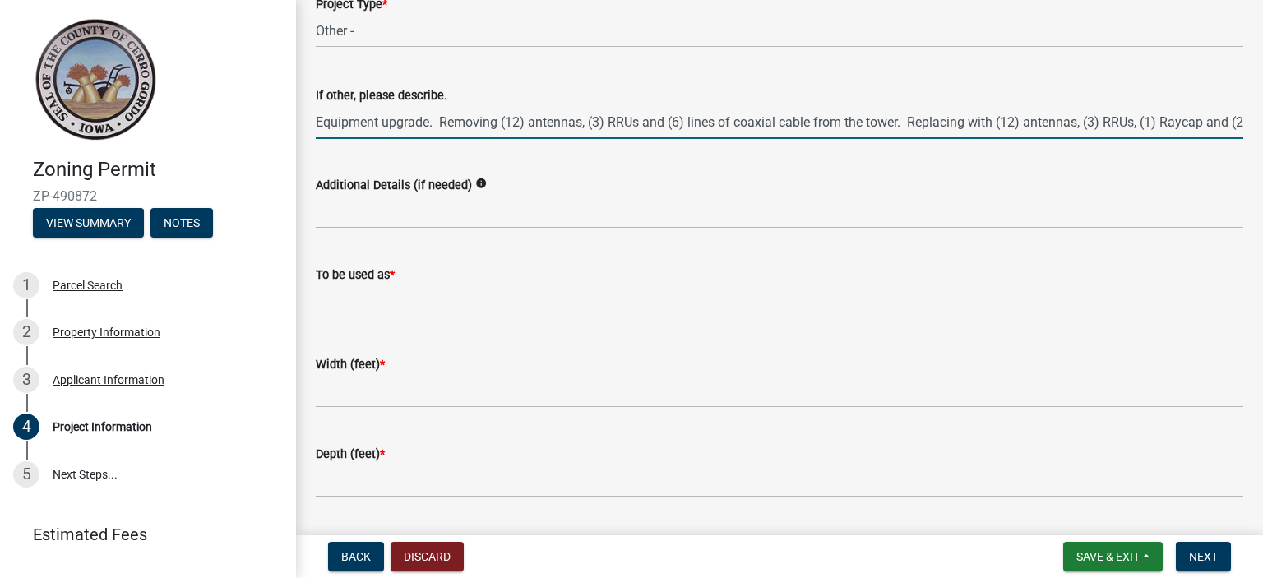
scroll to position [739, 0]
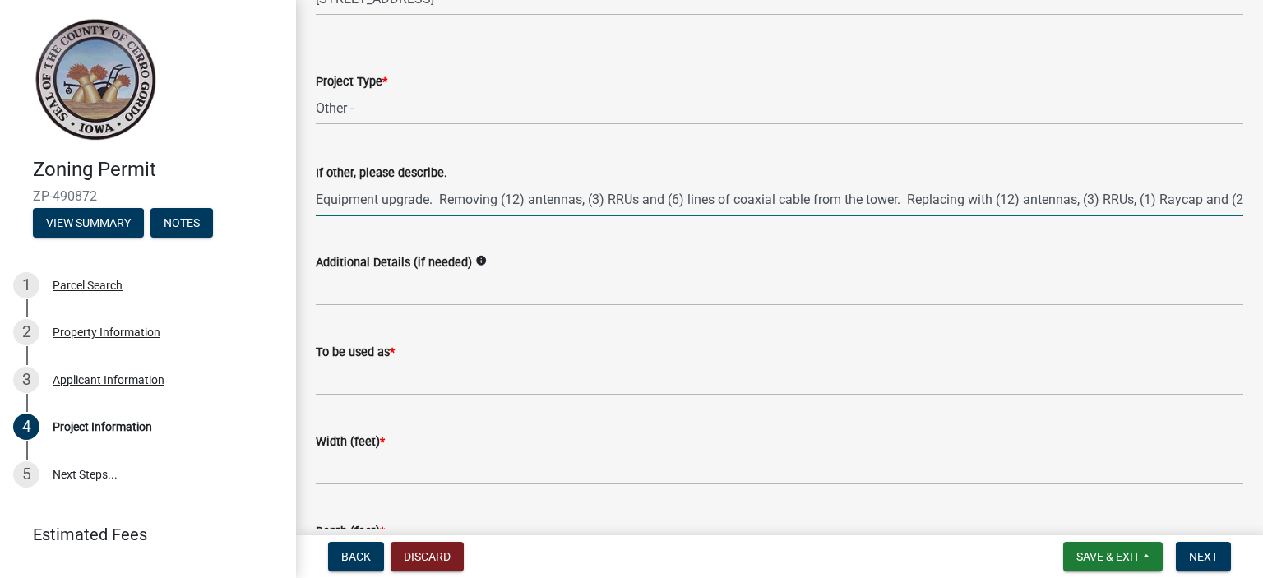
click at [426, 196] on input "Equipment upgrade. Removing (12) antennas, (3) RRUs and (6) lines of coaxial ca…" at bounding box center [779, 200] width 927 height 34
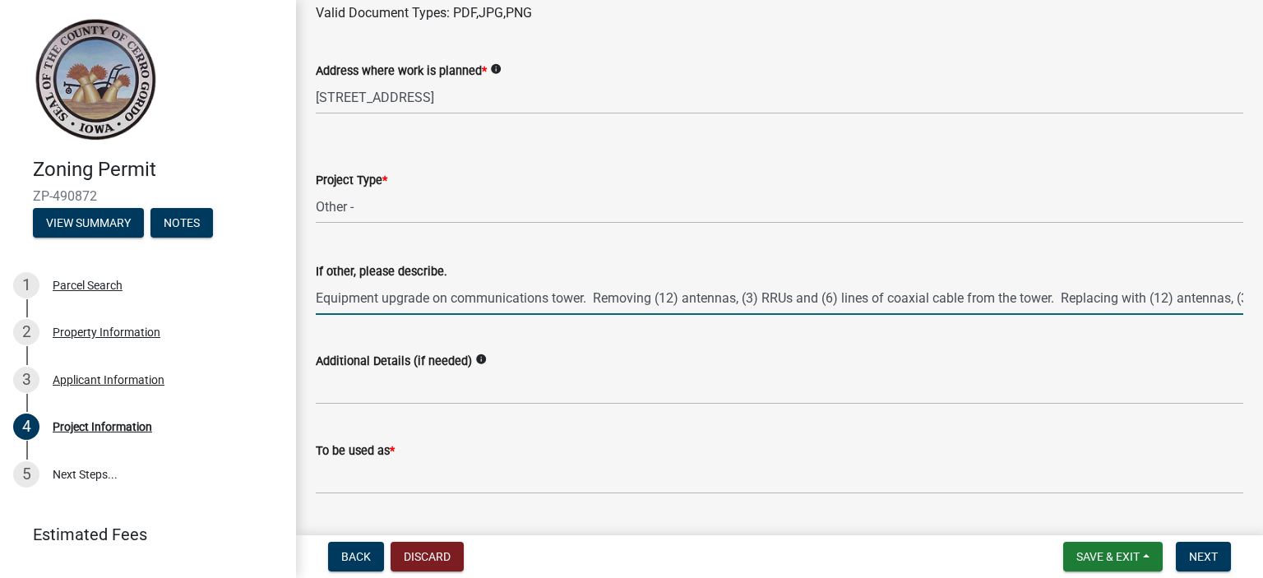
scroll to position [657, 0]
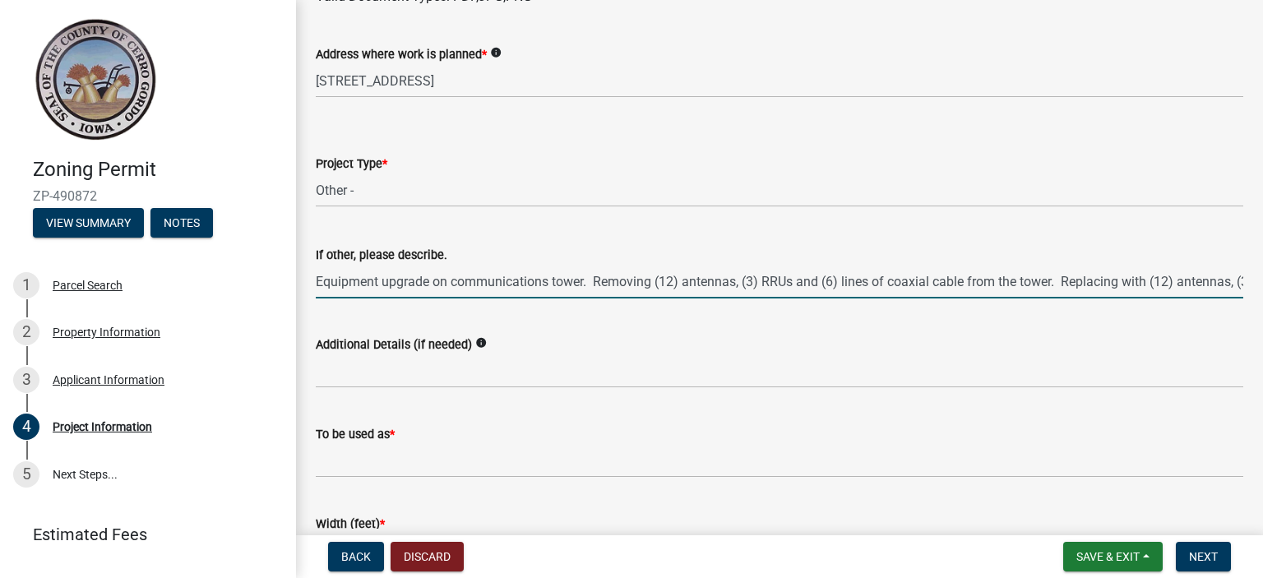
click at [1056, 285] on input "Equipment upgrade on communications tower. Removing (12) antennas, (3) RRUs and…" at bounding box center [779, 282] width 927 height 34
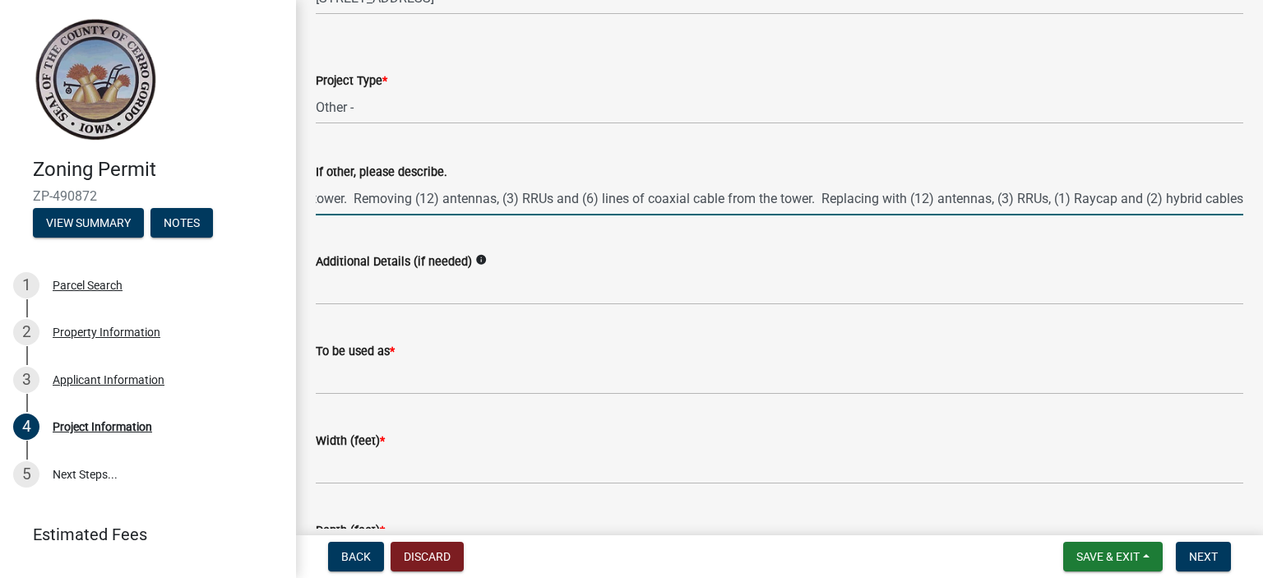
scroll to position [821, 0]
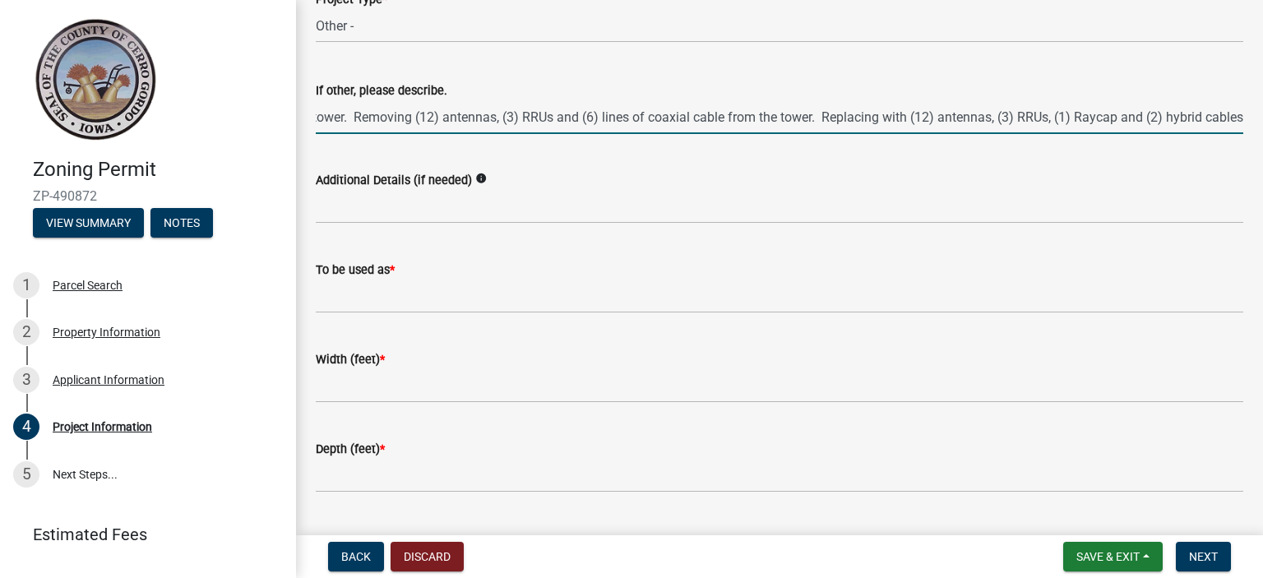
type input "Equipment upgrade on communications tower. Removing (12) antennas, (3) RRUs and…"
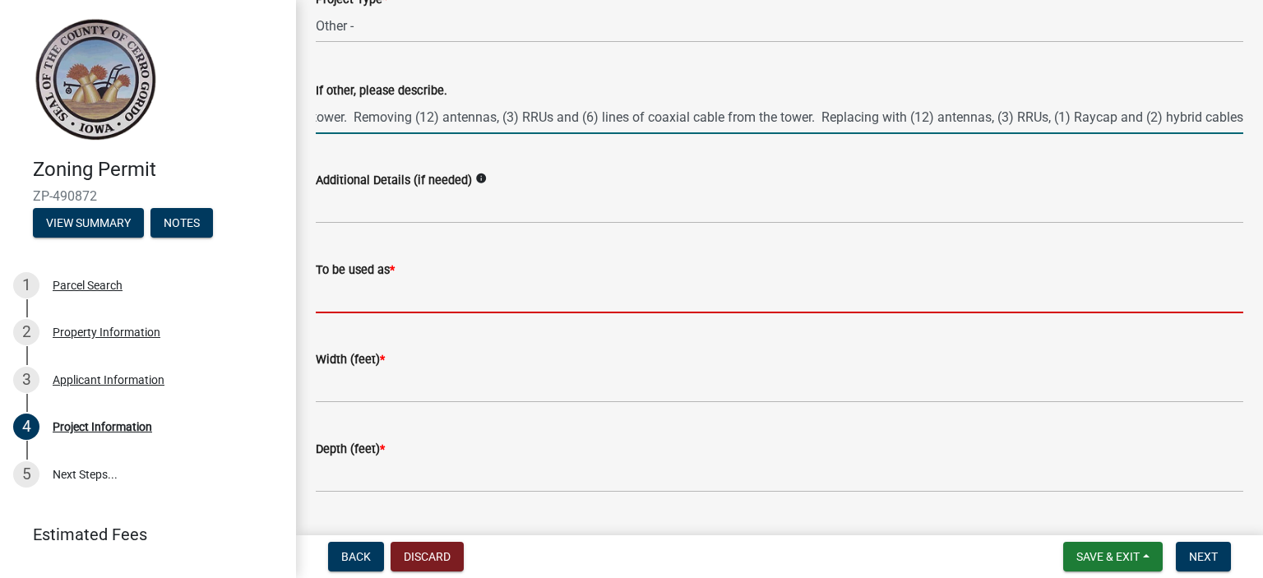
scroll to position [0, 0]
click at [454, 298] on form "To be used as *" at bounding box center [779, 286] width 927 height 53
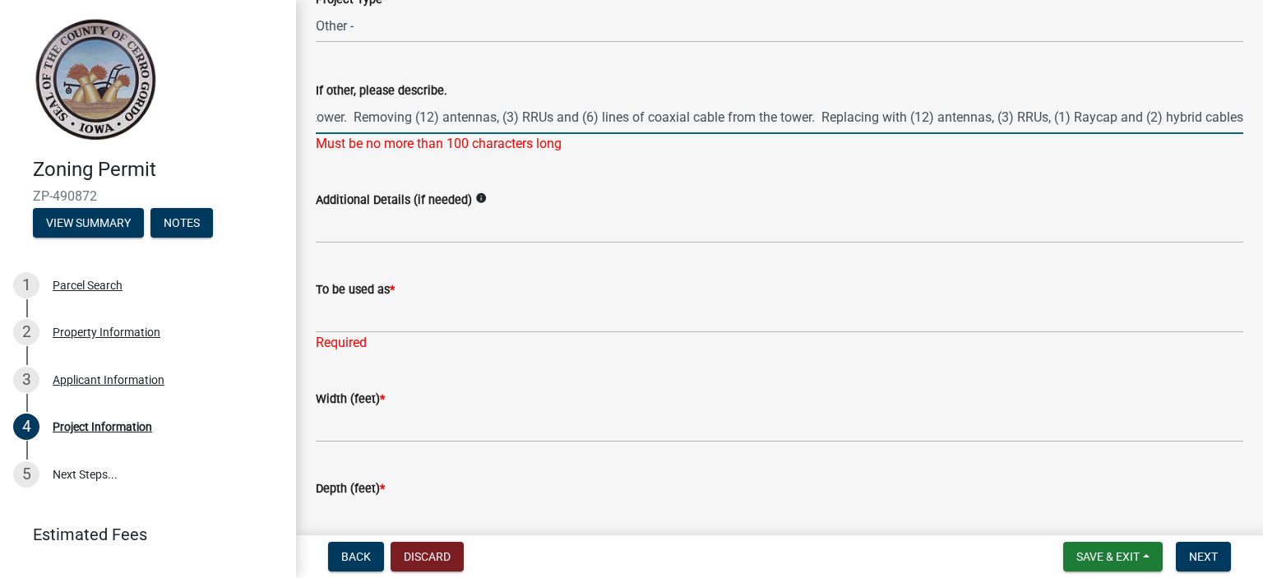
scroll to position [0, 253]
drag, startPoint x: 594, startPoint y: 113, endPoint x: 1367, endPoint y: 143, distance: 773.4
click at [1262, 143] on html "Internet Explorer does NOT work with GeoPermits. Get a new browser for more sec…" at bounding box center [631, 289] width 1263 height 578
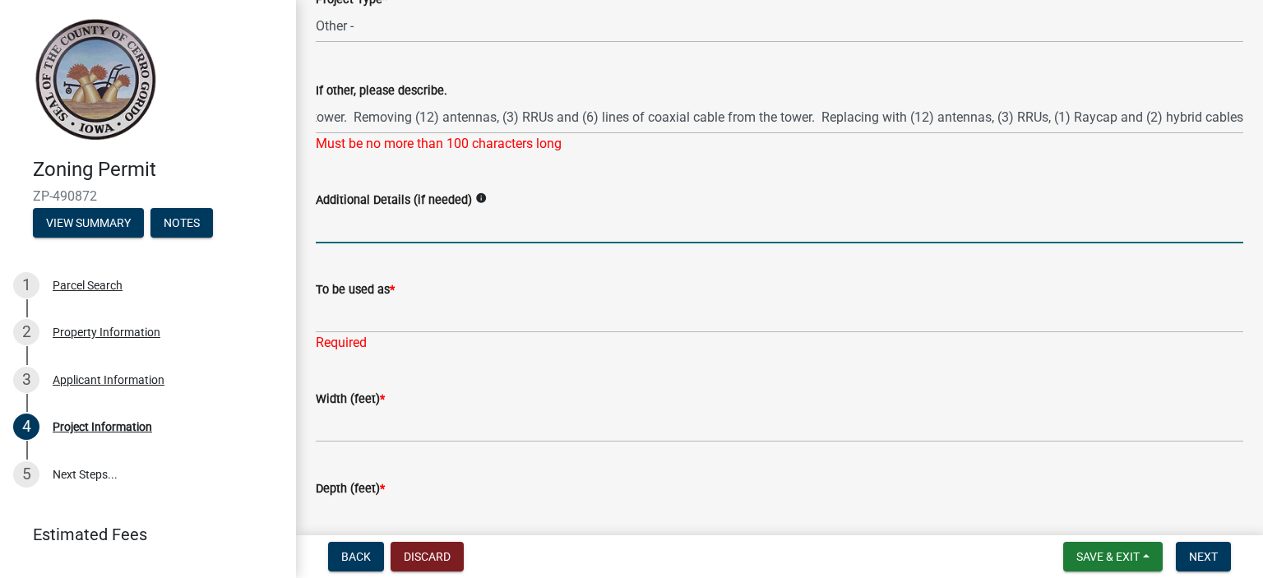
scroll to position [0, 0]
click at [397, 229] on input "Additional Details (if needed)" at bounding box center [779, 227] width 927 height 34
paste input "Removing (12) antennas, (3) RRUs and (6) lines of coaxial cable from the tower.…"
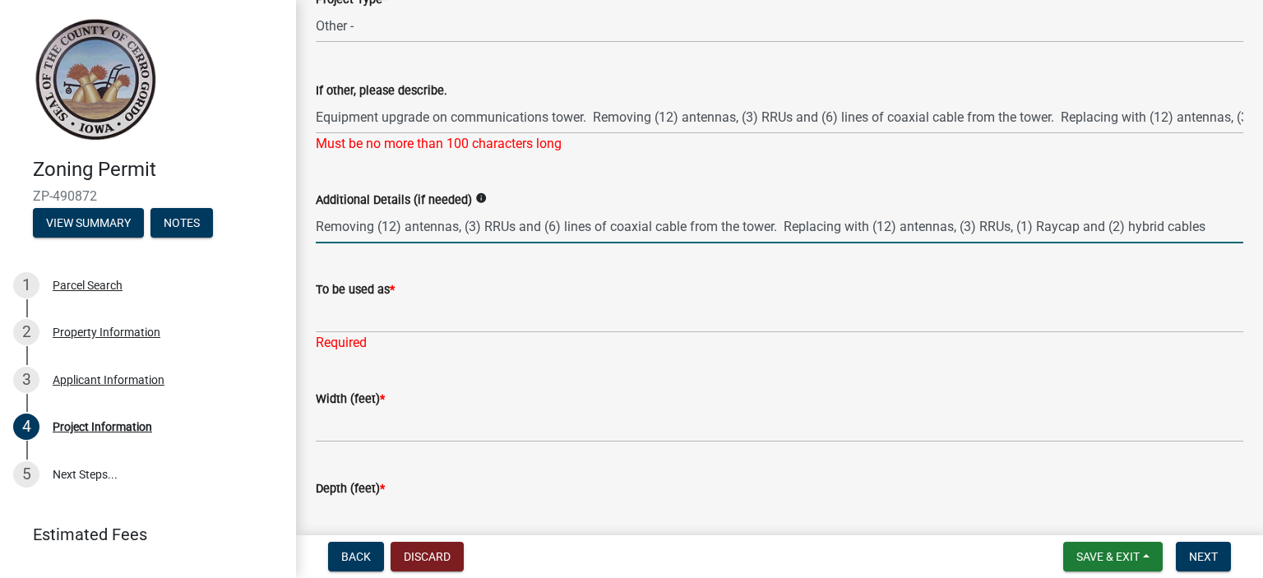
type input "Removing (12) antennas, (3) RRUs and (6) lines of coaxial cable from the tower.…"
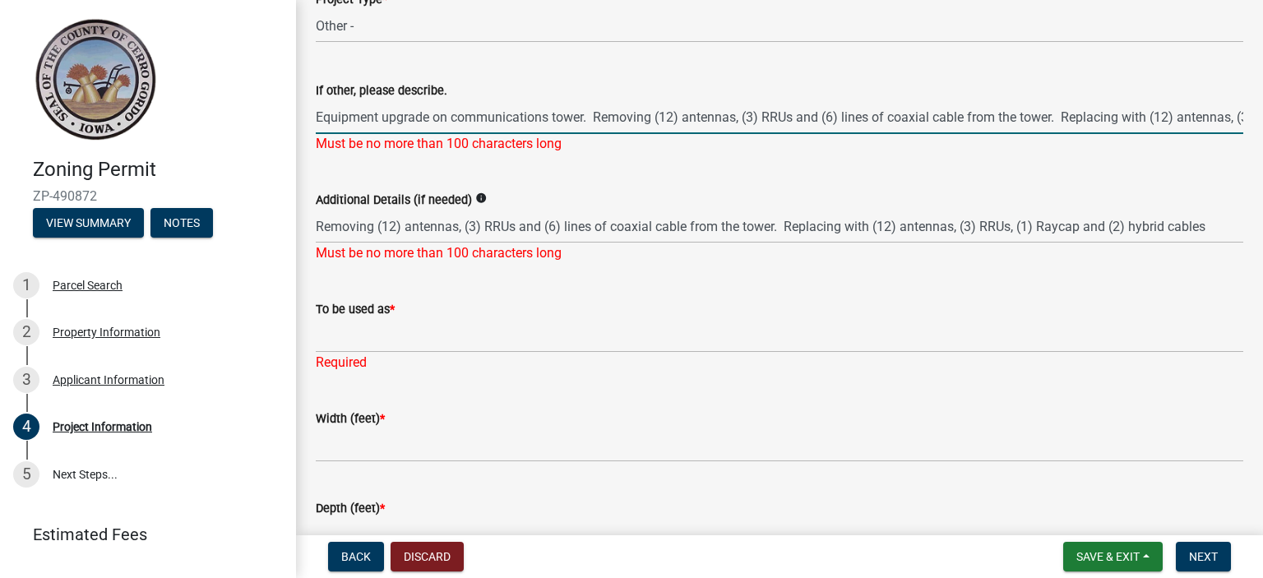
scroll to position [0, 253]
drag, startPoint x: 597, startPoint y: 114, endPoint x: 1434, endPoint y: 133, distance: 837.1
click at [1262, 133] on html "Internet Explorer does NOT work with GeoPermits. Get a new browser for more sec…" at bounding box center [631, 289] width 1263 height 578
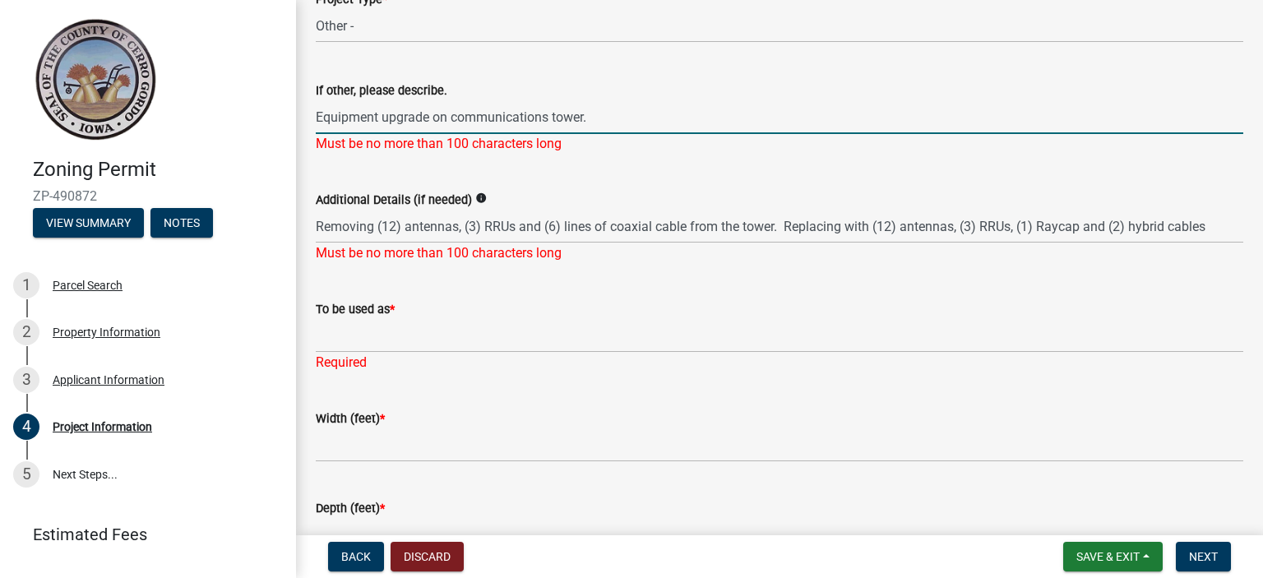
scroll to position [0, 0]
type input "Equipment upgrade on communications tower."
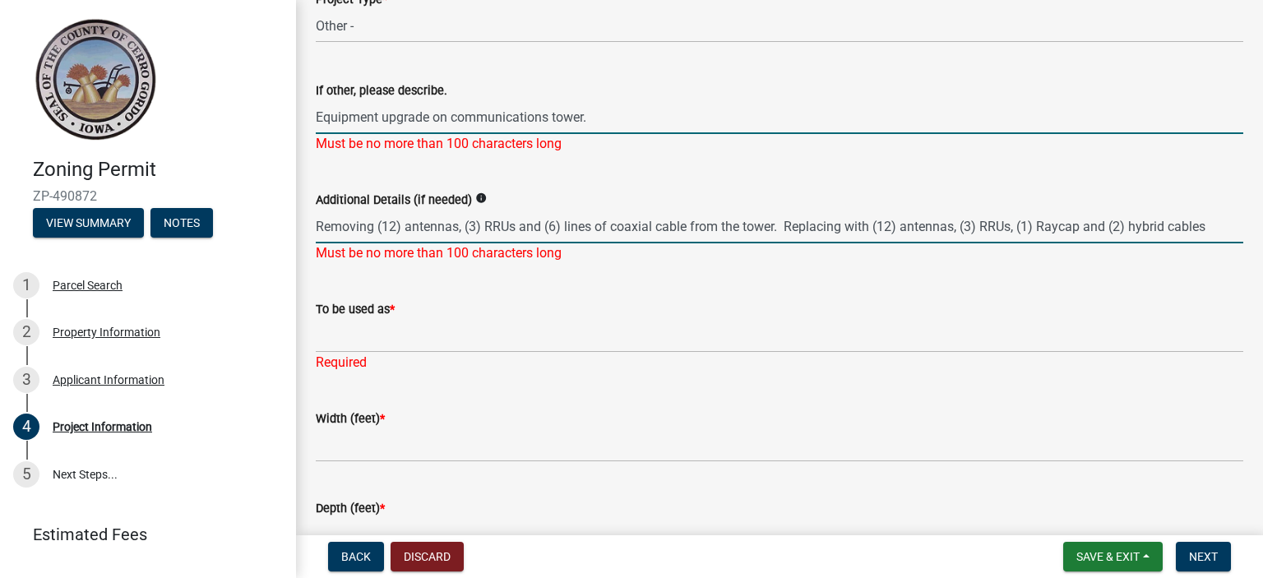
click at [403, 221] on input "Removing (12) antennas, (3) RRUs and (6) lines of coaxial cable from the tower.…" at bounding box center [779, 227] width 927 height 34
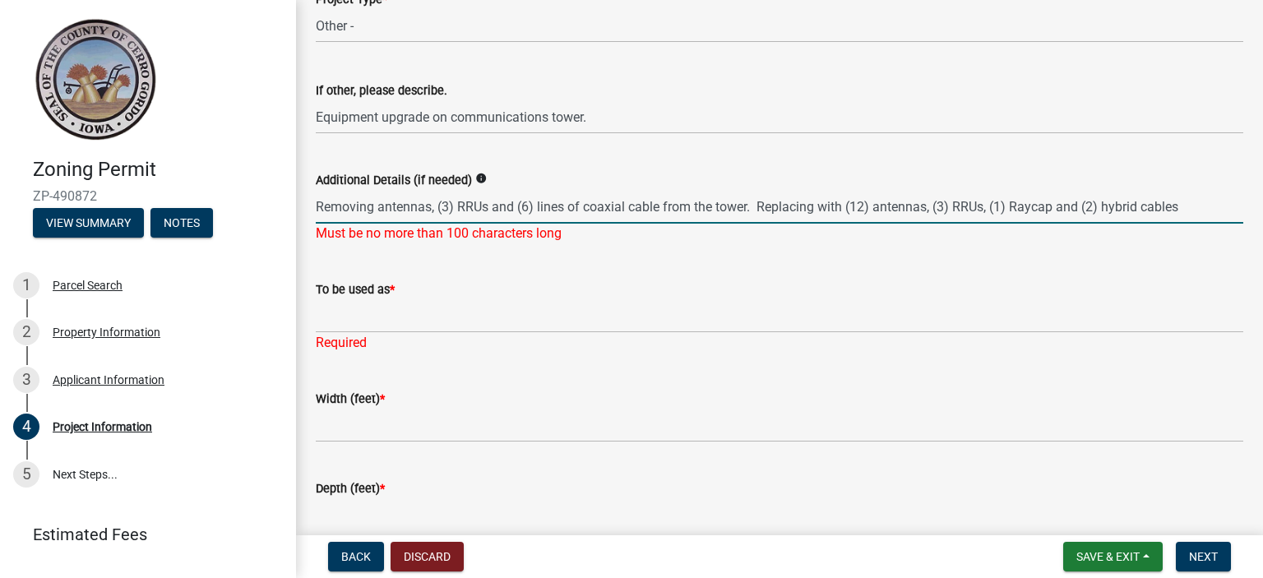
click at [460, 203] on input "Removing antennas, (3) RRUs and (6) lines of coaxial cable from the tower. Repl…" at bounding box center [779, 207] width 927 height 34
click at [519, 202] on input "Removing antennas, RRUs and (6) lines of coaxial cable from the tower. Replacin…" at bounding box center [779, 207] width 927 height 34
click at [562, 206] on input "Removing antennas, RRUs and (6) lines of coaxial cable from the tower. Replacin…" at bounding box center [779, 207] width 927 height 34
click at [789, 203] on input "Removing antennas, RRUs and coaxial cable from the tower. Replacing with (12) a…" at bounding box center [779, 207] width 927 height 34
click at [868, 207] on input "Removing antennas, RRUs and coaxial cable from the tower. Replacing with new an…" at bounding box center [779, 207] width 927 height 34
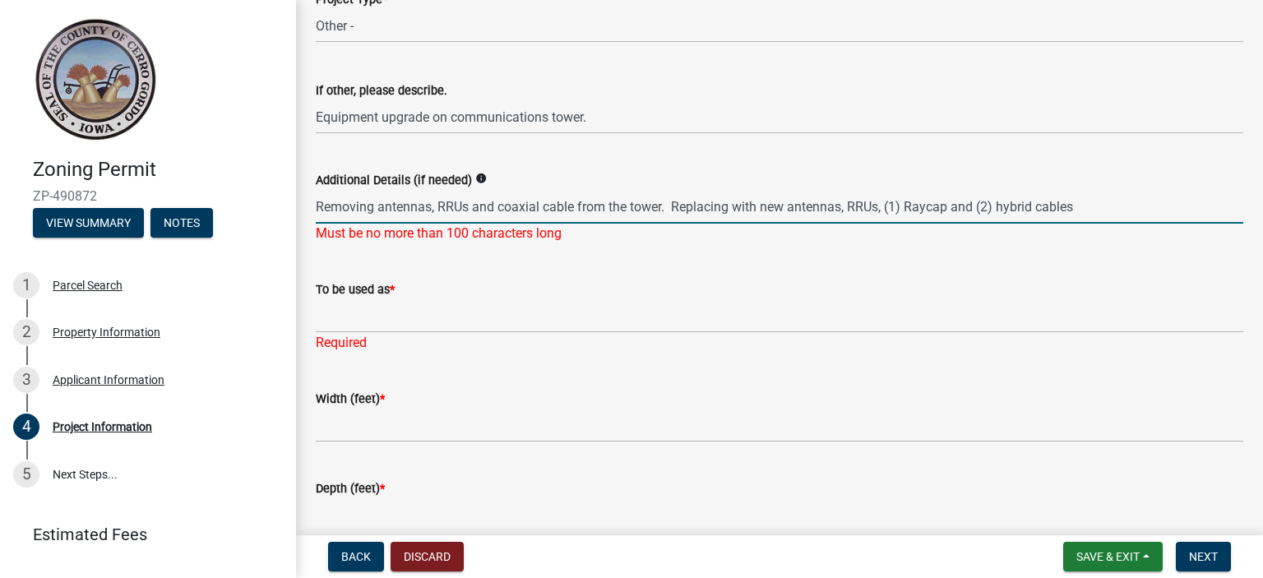
click at [905, 208] on input "Removing antennas, RRUs and coaxial cable from the tower. Replacing with new an…" at bounding box center [779, 207] width 927 height 34
click at [978, 203] on input "Removing antennas, RRUs and coaxial cable from the tower. Replacing with new an…" at bounding box center [779, 207] width 927 height 34
click at [807, 279] on div "To be used as * Required" at bounding box center [779, 305] width 927 height 96
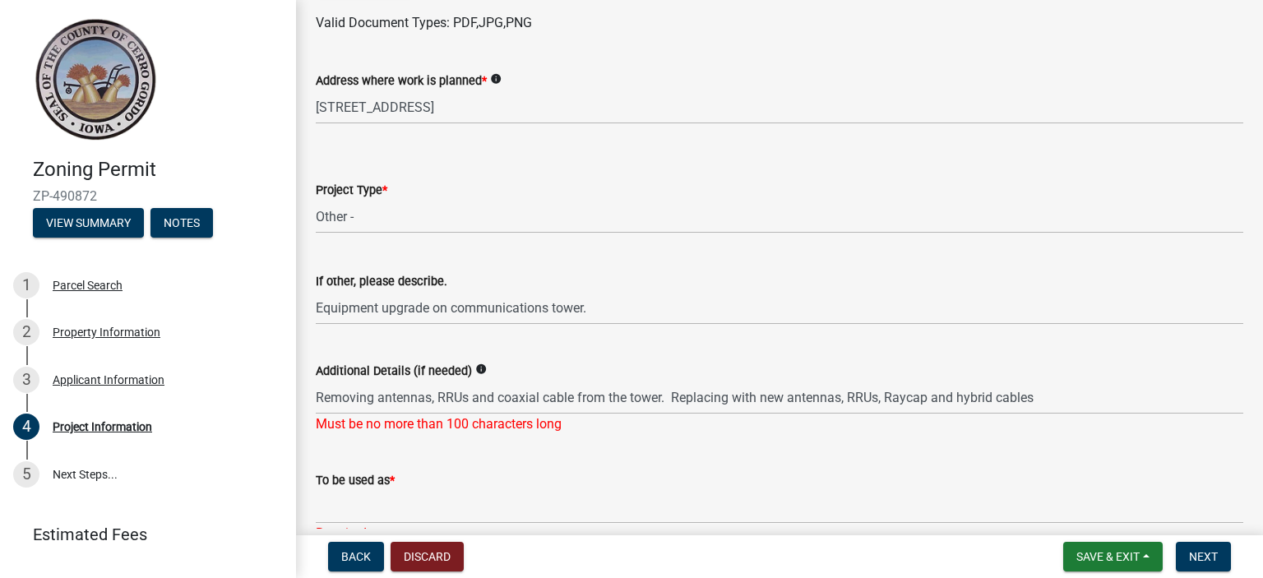
scroll to position [739, 0]
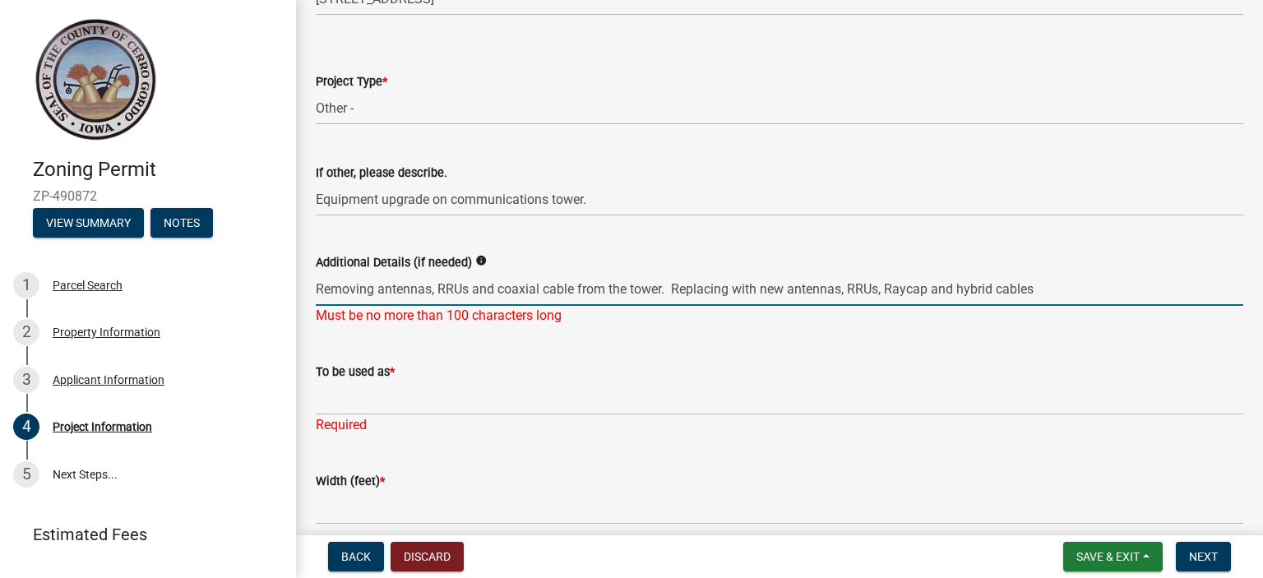
drag, startPoint x: 1065, startPoint y: 283, endPoint x: 377, endPoint y: 285, distance: 688.1
click at [377, 285] on input "Removing antennas, RRUs and coaxial cable from the tower. Replacing with new an…" at bounding box center [779, 289] width 927 height 34
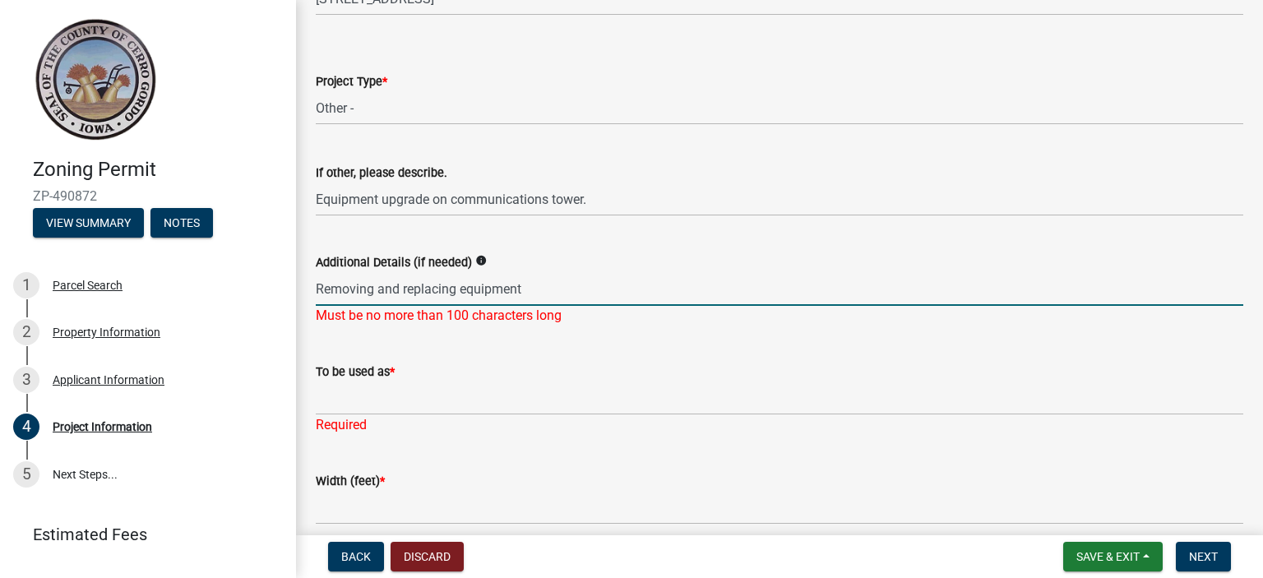
type input "Removing and replacing equipment"
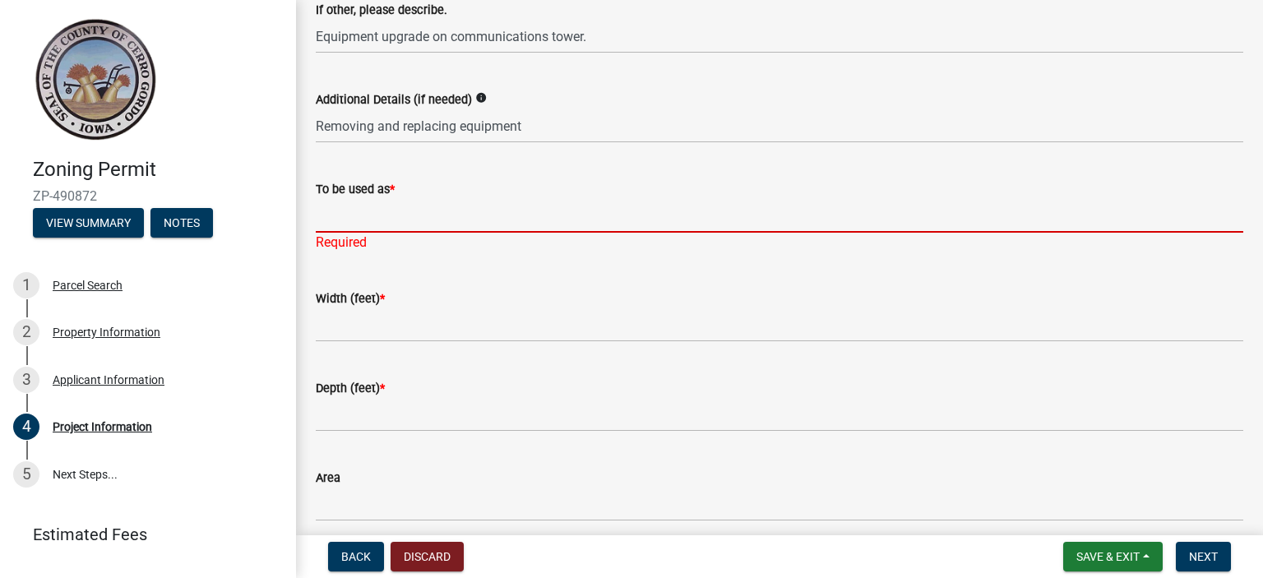
scroll to position [904, 0]
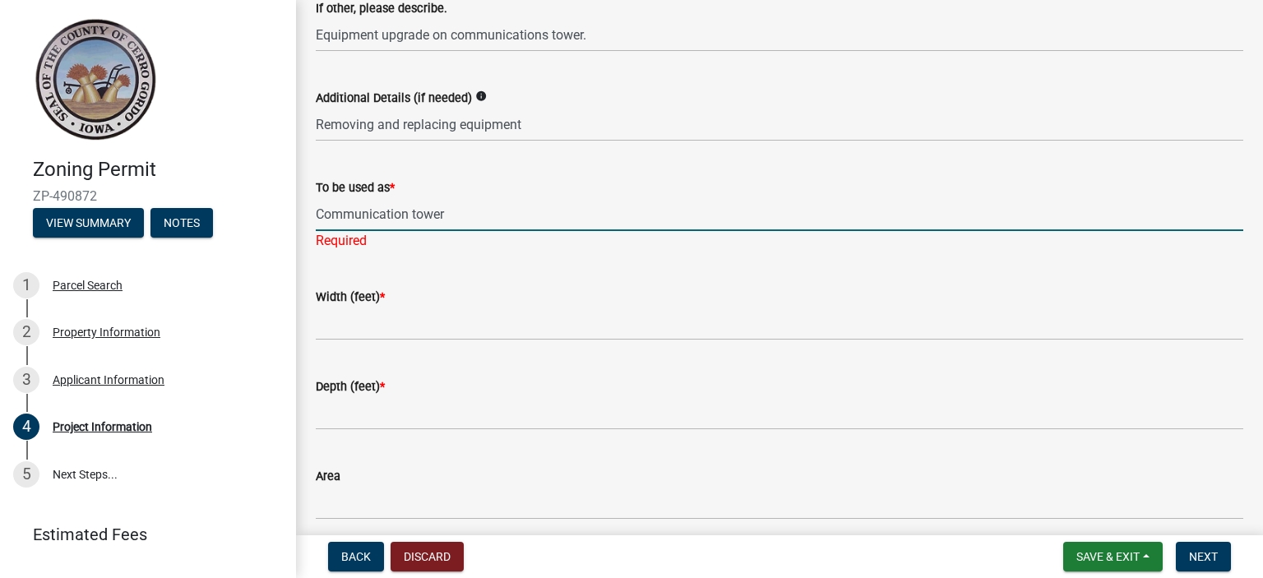
type input "Communication tower"
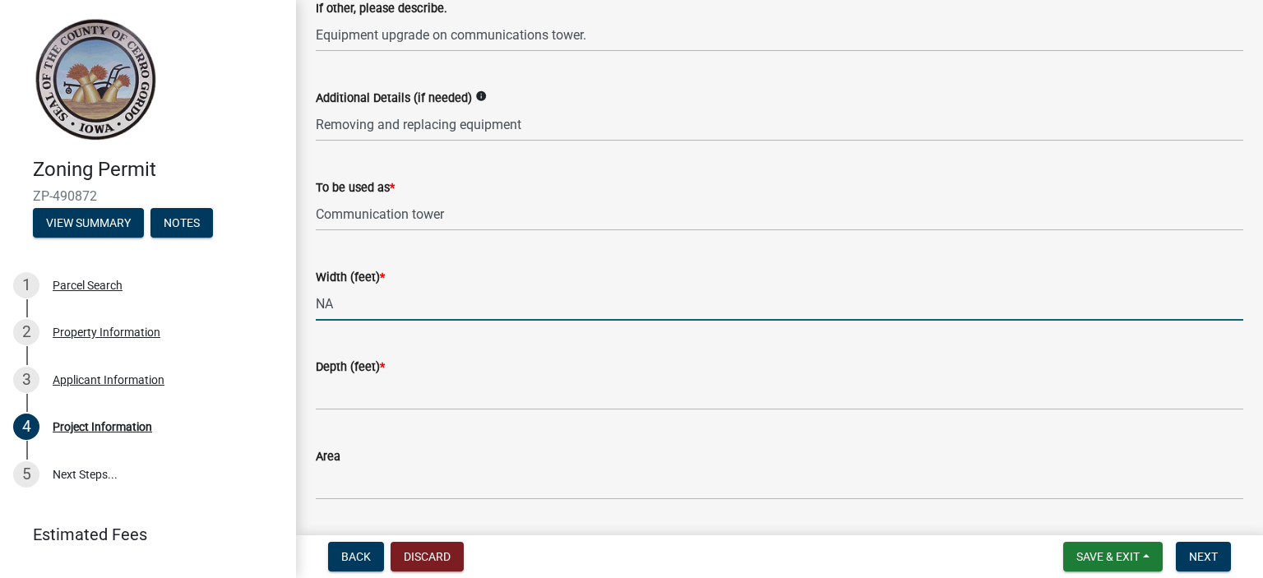
type input "NA"
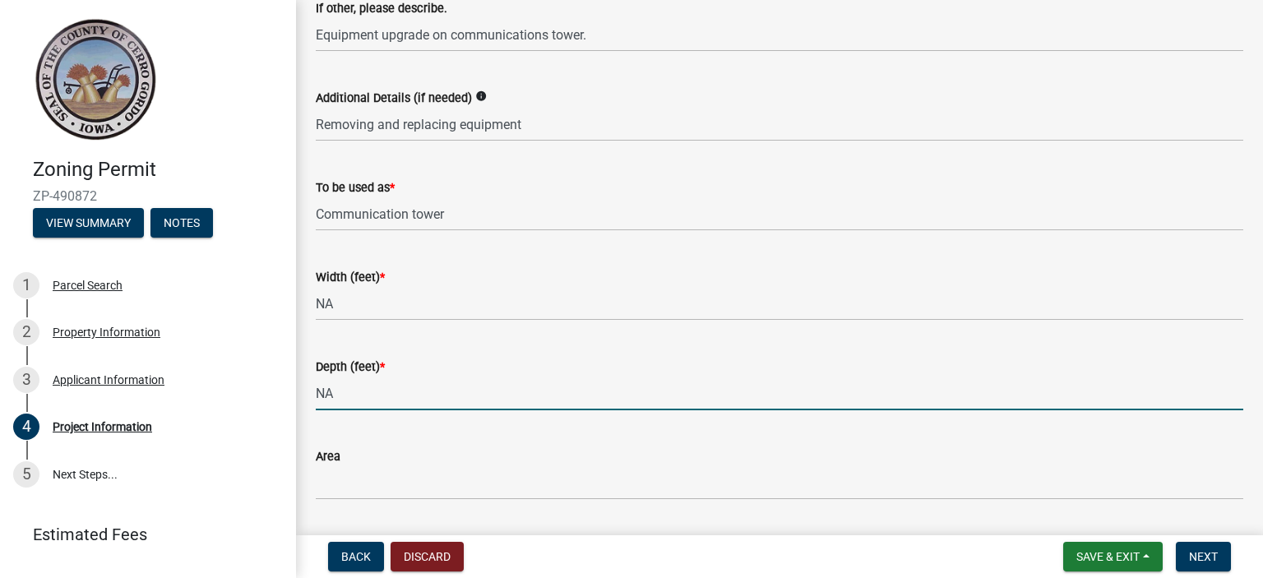
type input "NA"
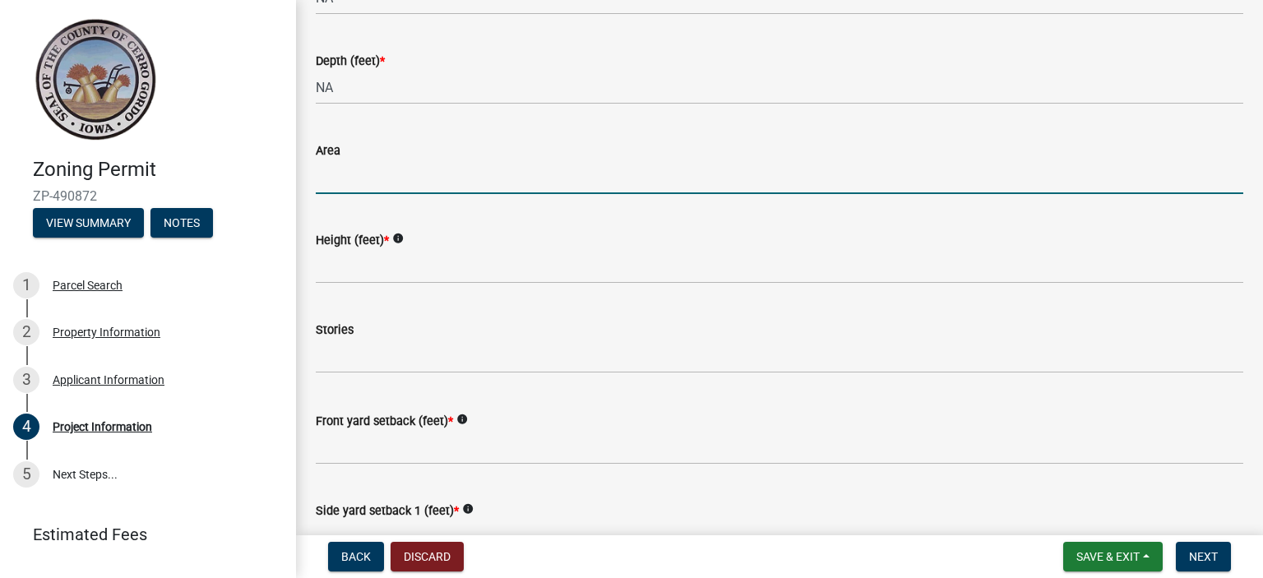
scroll to position [1232, 0]
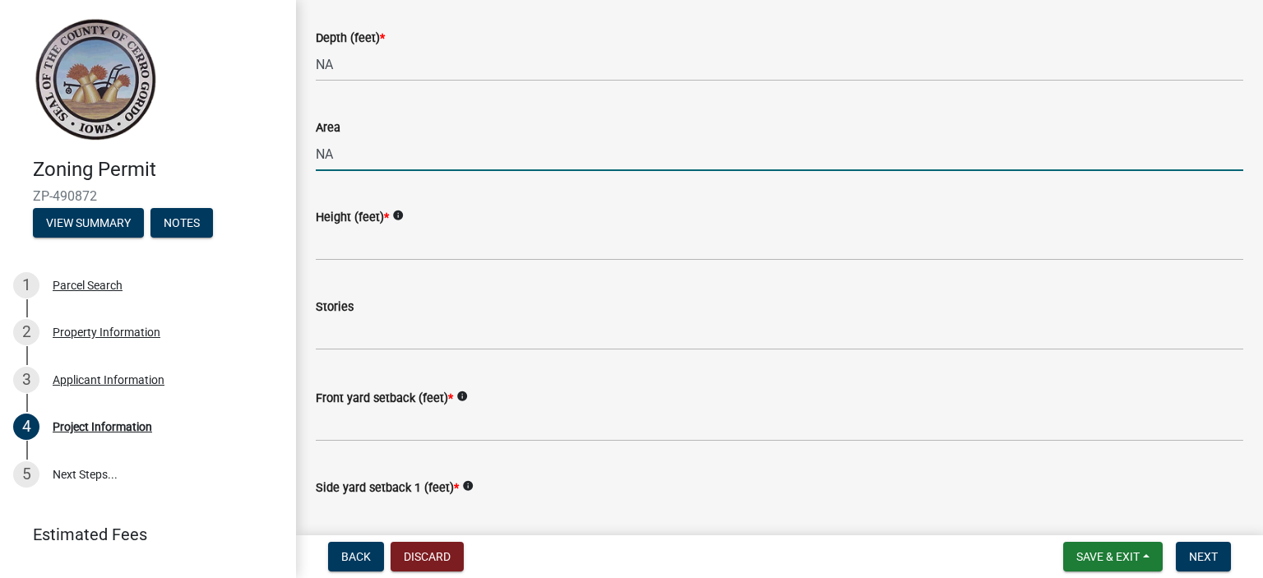
type input "NA"
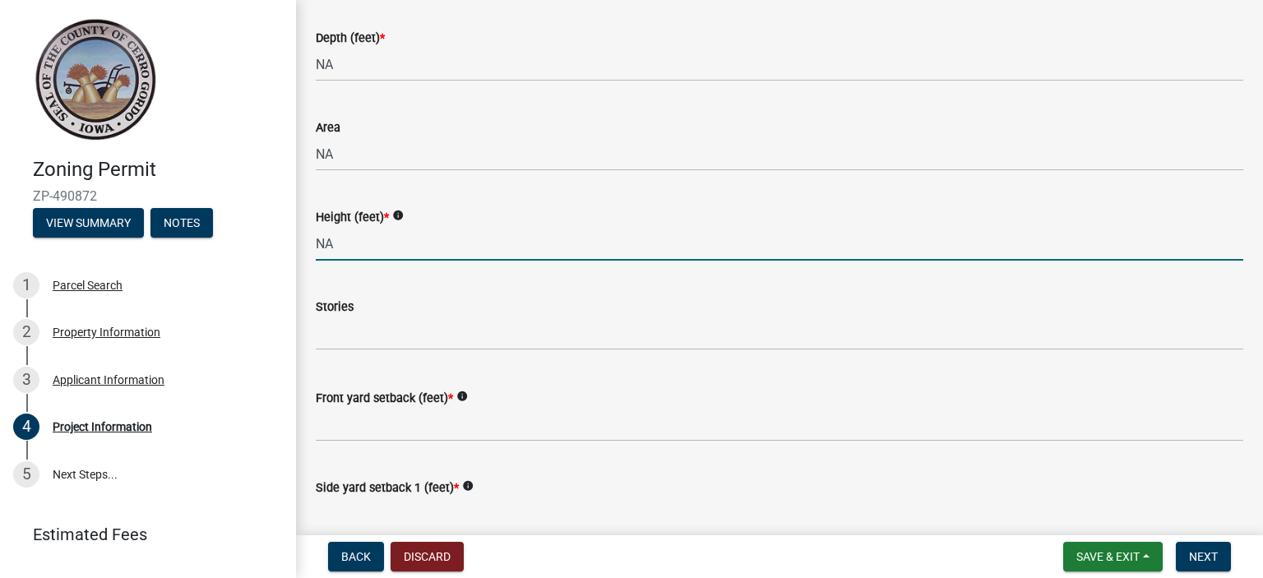
type input "NA"
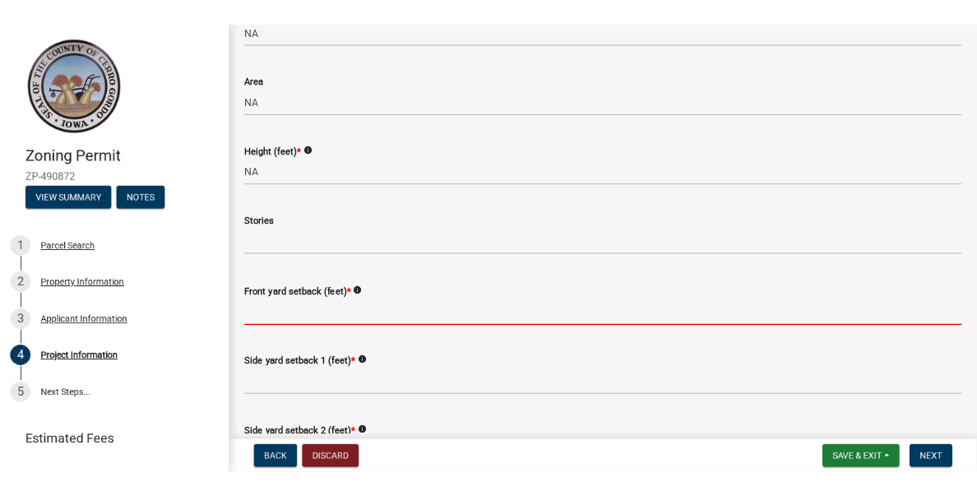
scroll to position [1315, 0]
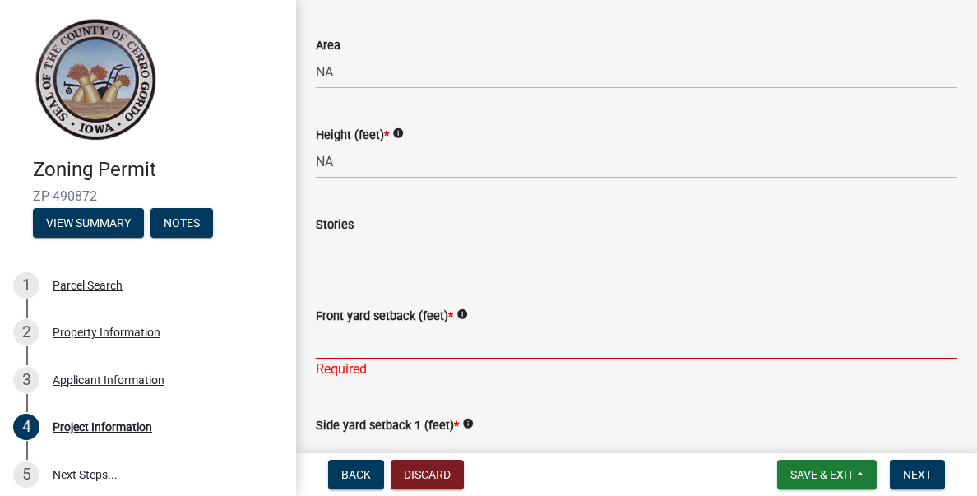
click at [437, 346] on input "Front yard setback (feet) *" at bounding box center [636, 343] width 641 height 34
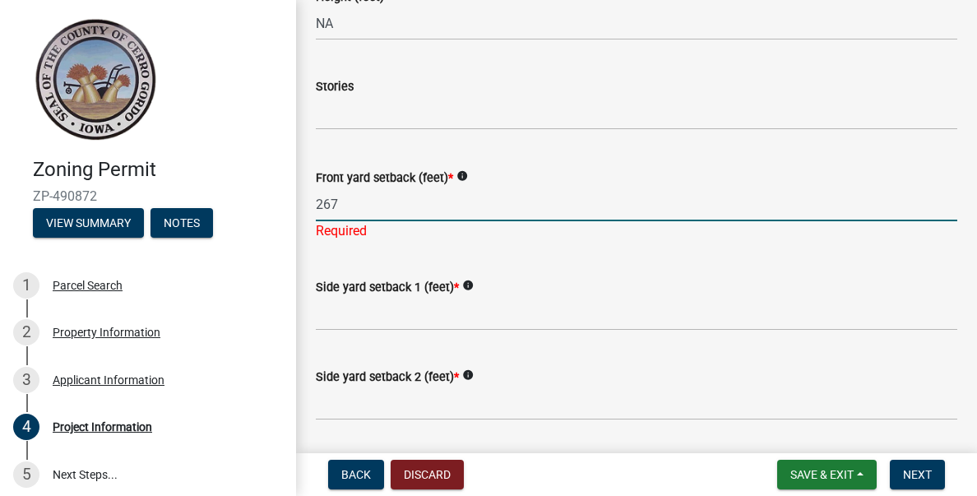
scroll to position [1479, 0]
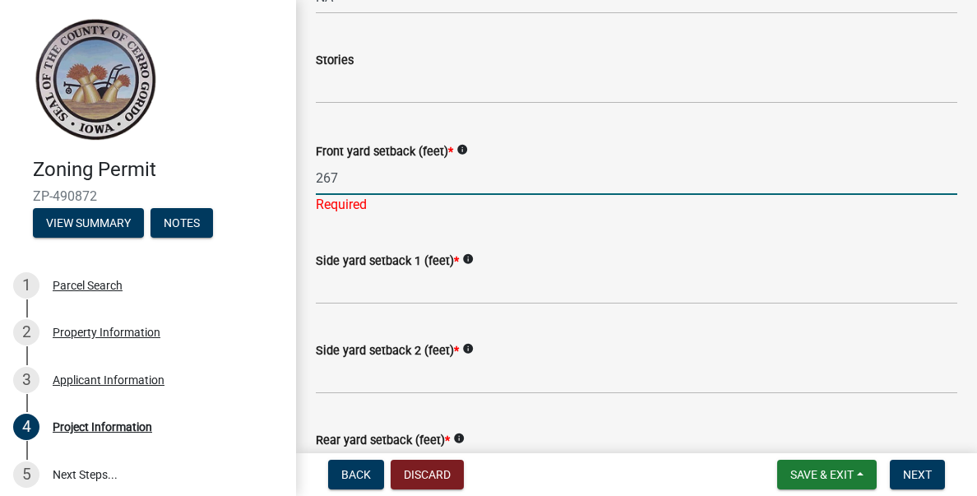
type input "267"
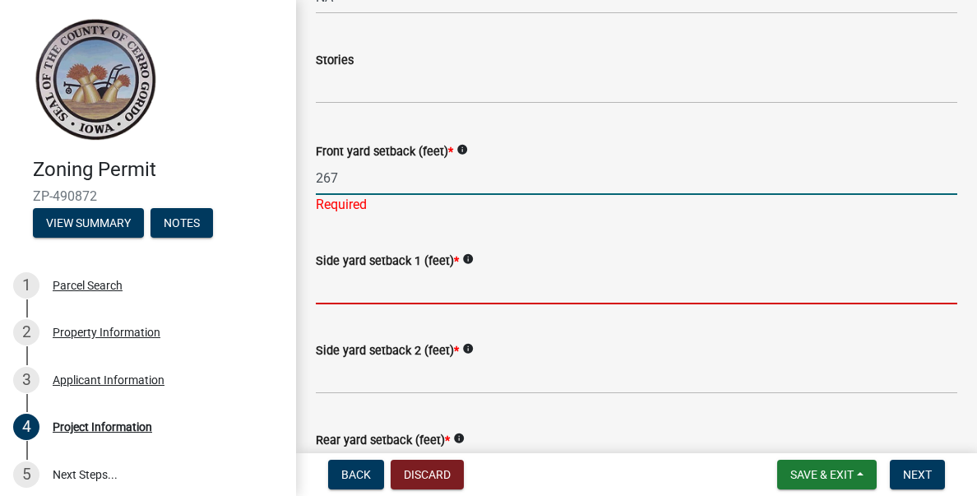
click at [332, 289] on wm-data-entity-input "Side yard setback 1 (feet) * info" at bounding box center [636, 273] width 641 height 90
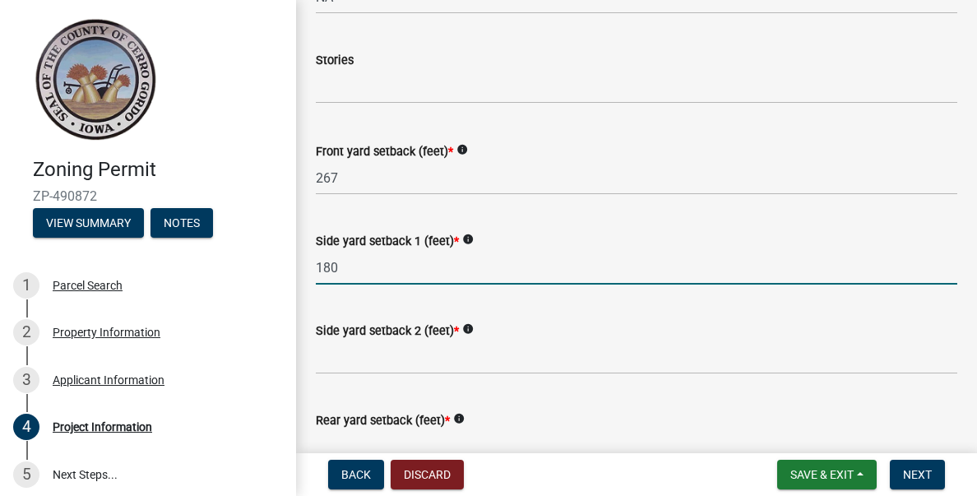
type input "180"
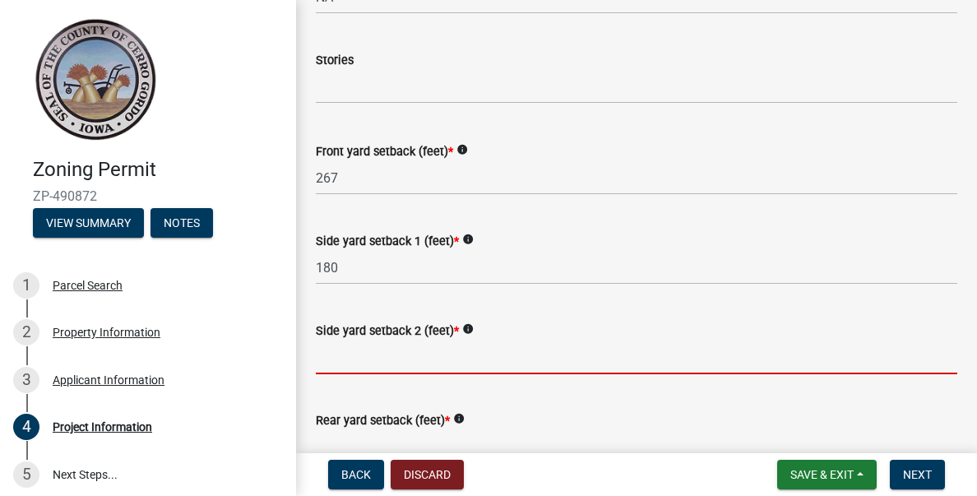
click at [431, 363] on input "Side yard setback 2 (feet) *" at bounding box center [636, 357] width 641 height 34
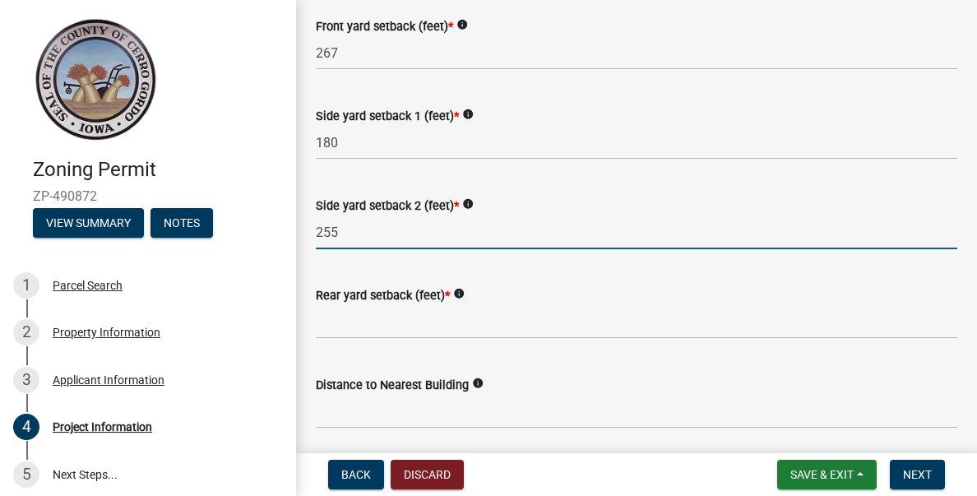
scroll to position [1643, 0]
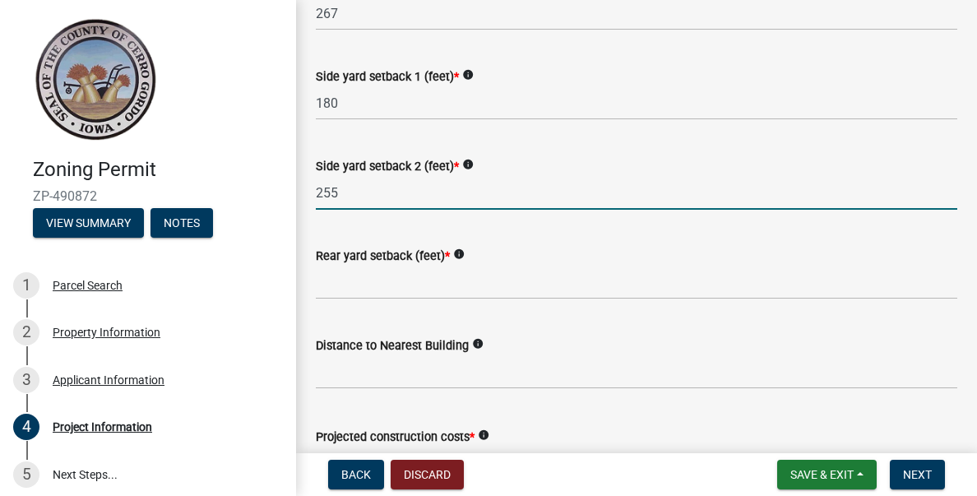
type input "255"
click at [363, 287] on input "Rear yard setback (feet) *" at bounding box center [636, 283] width 641 height 34
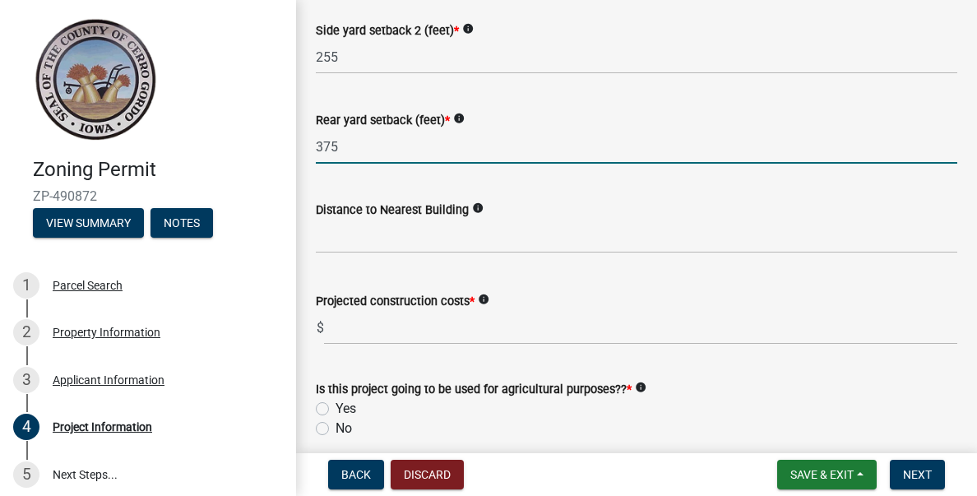
scroll to position [1808, 0]
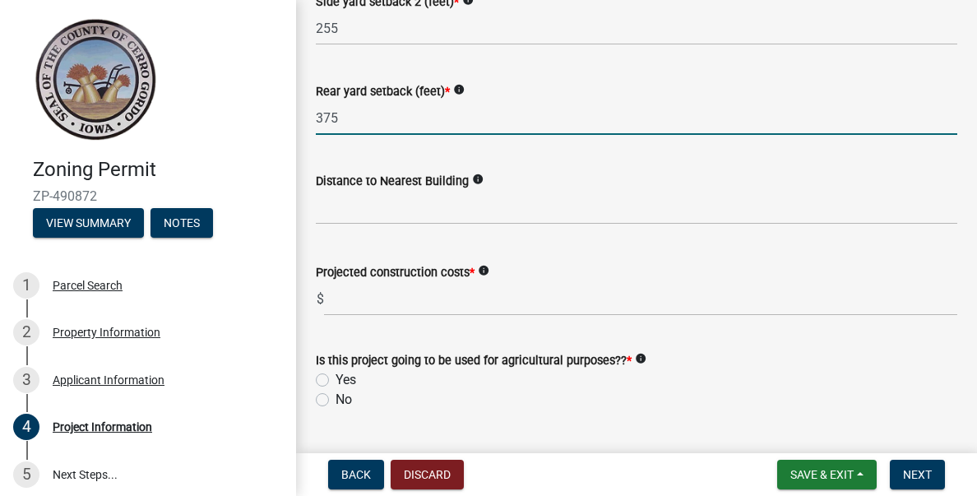
type input "375"
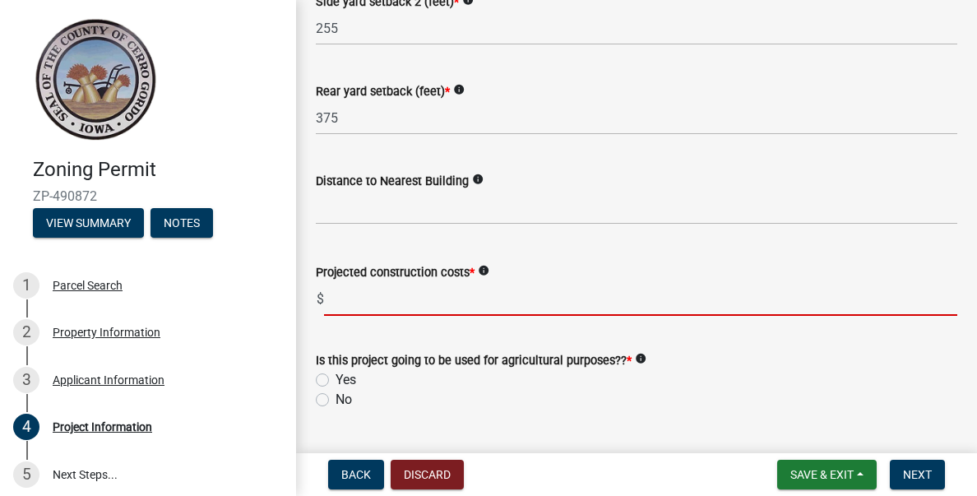
click at [341, 305] on input "text" at bounding box center [640, 299] width 633 height 34
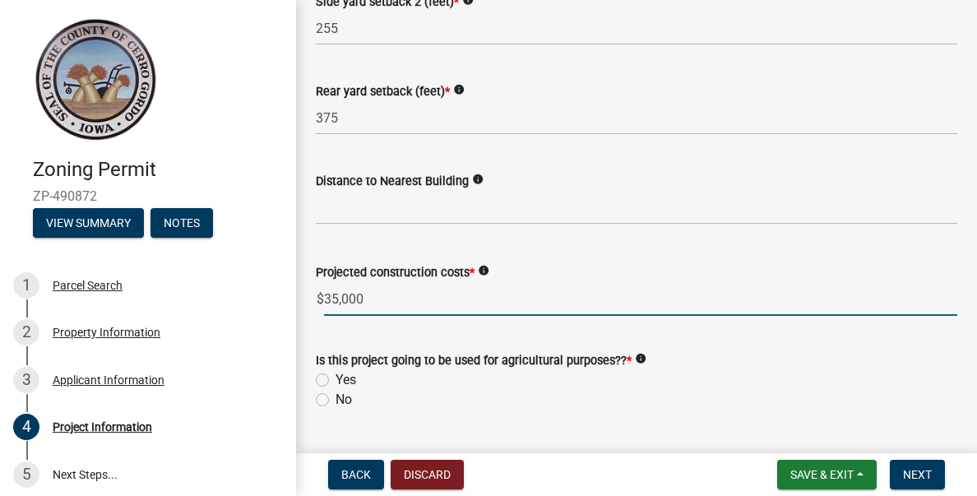
type input "35000"
click at [335, 400] on label "No" at bounding box center [343, 400] width 16 height 20
click at [335, 400] on input "No" at bounding box center [340, 395] width 11 height 11
radio input "true"
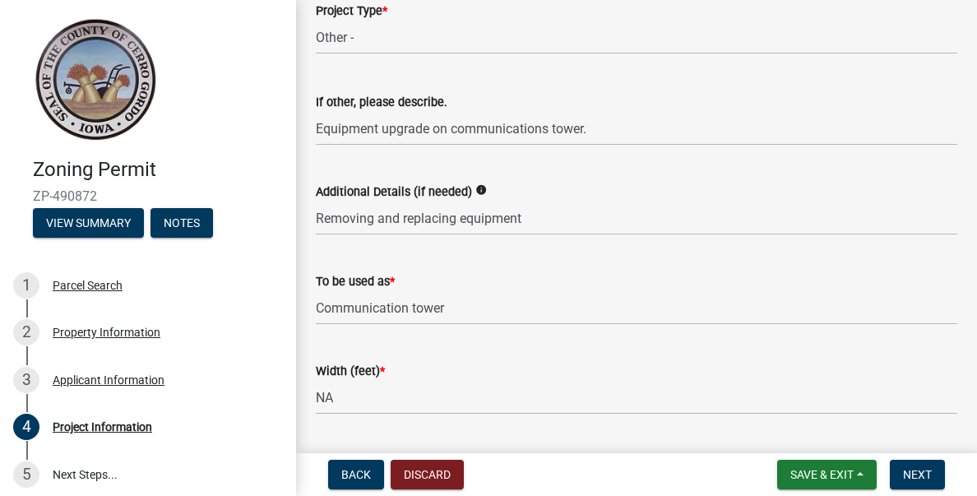
scroll to position [789, 0]
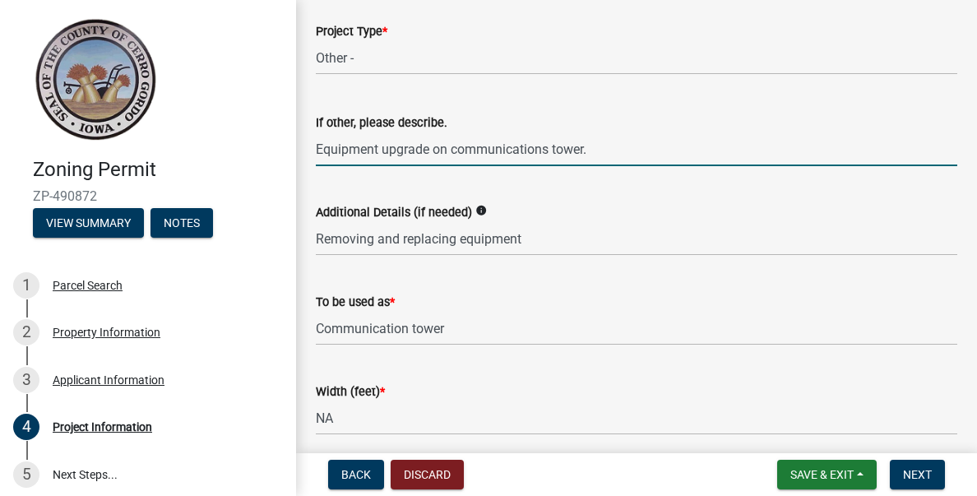
click at [603, 150] on input "Equipment upgrade on communications tower." at bounding box center [636, 149] width 641 height 34
click at [454, 148] on input "Equipment upgrade on communications tower." at bounding box center [636, 149] width 641 height 34
click at [634, 150] on input "Equipment upgrade on existing communications tower." at bounding box center [636, 149] width 641 height 34
type input "Equipment upgrade on existing communications tower equipment."
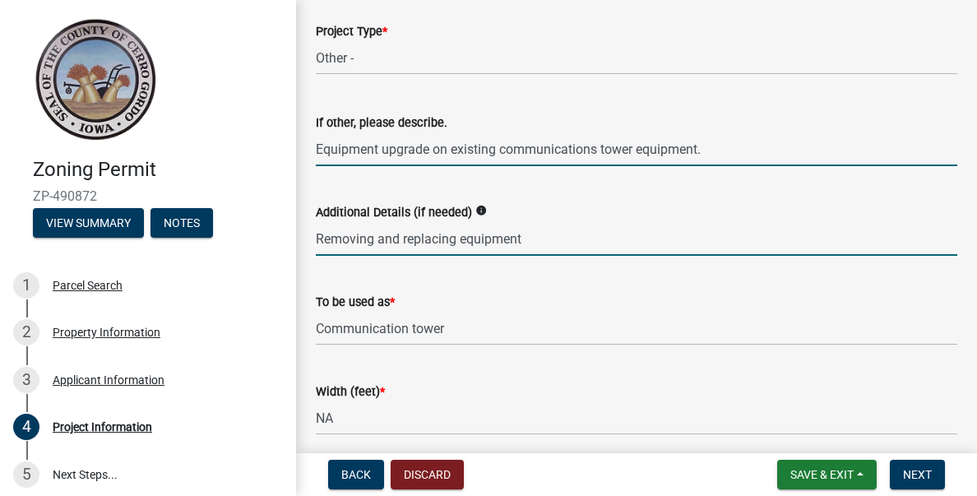
click at [457, 236] on input "Removing and replacing equipment" at bounding box center [636, 239] width 641 height 34
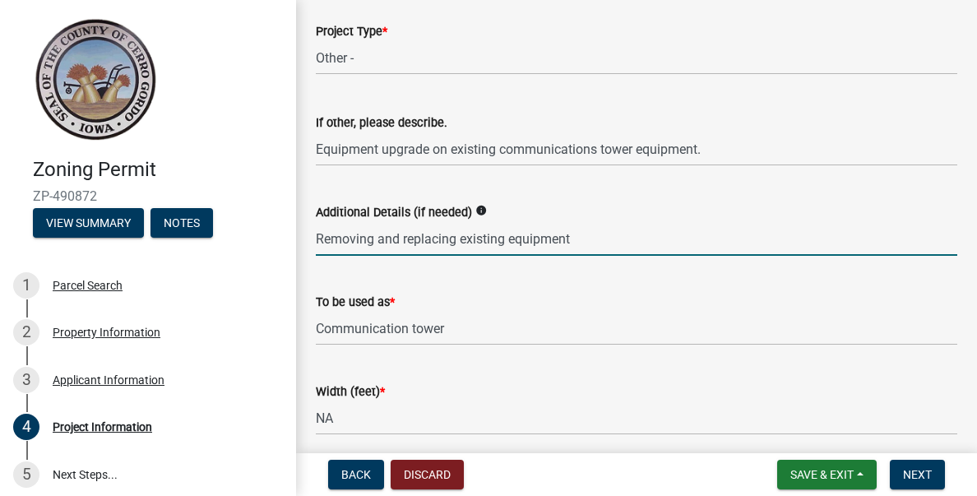
click at [602, 243] on input "Removing and replacing existing equipment" at bounding box center [636, 239] width 641 height 34
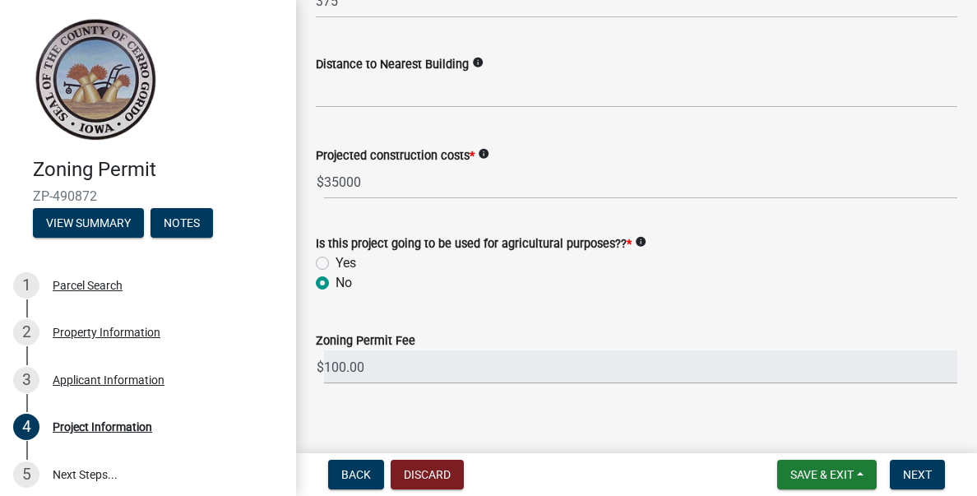
scroll to position [1940, 0]
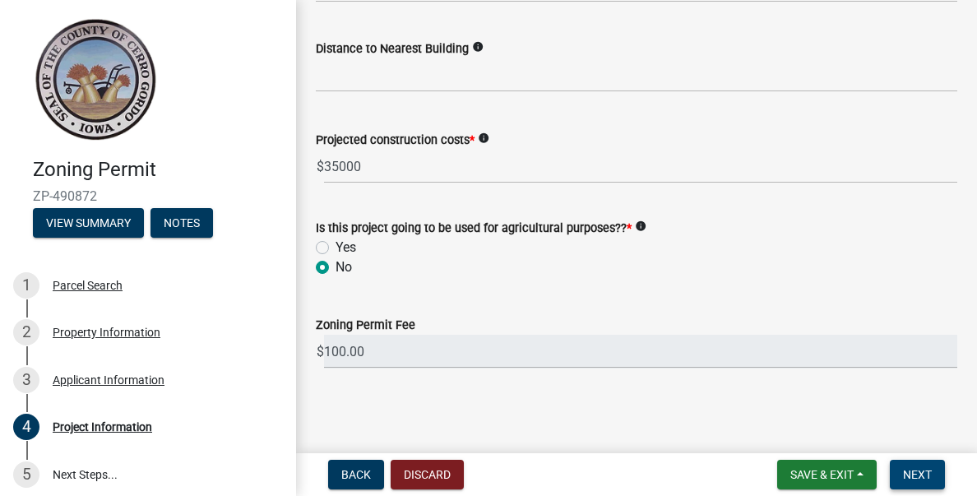
type input "Removing and replacing existing equipment for upgrade"
click at [908, 474] on span "Next" at bounding box center [917, 474] width 29 height 13
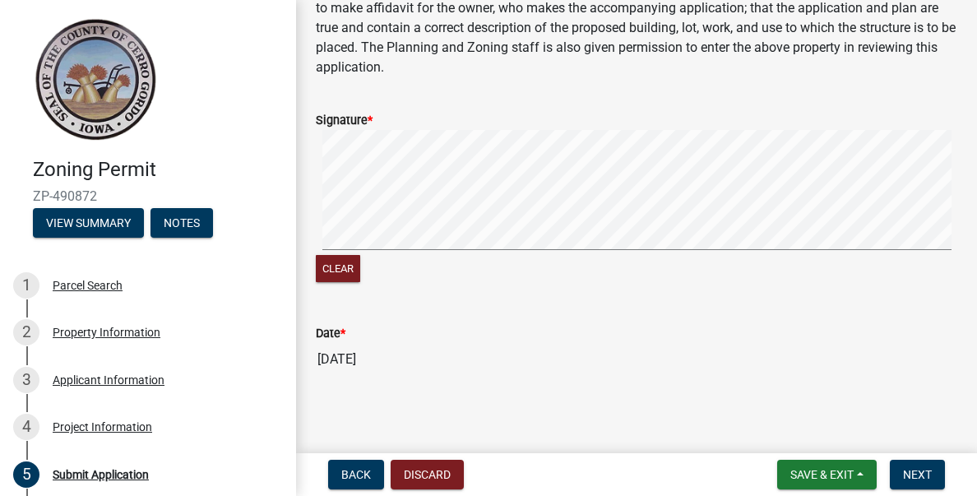
scroll to position [306, 0]
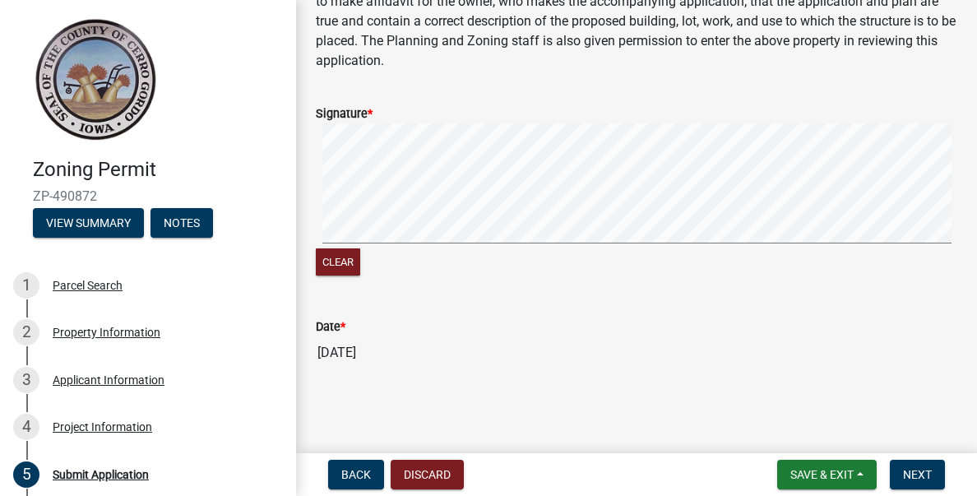
click at [391, 114] on div "Signature *" at bounding box center [636, 114] width 641 height 20
click at [921, 474] on span "Next" at bounding box center [917, 474] width 29 height 13
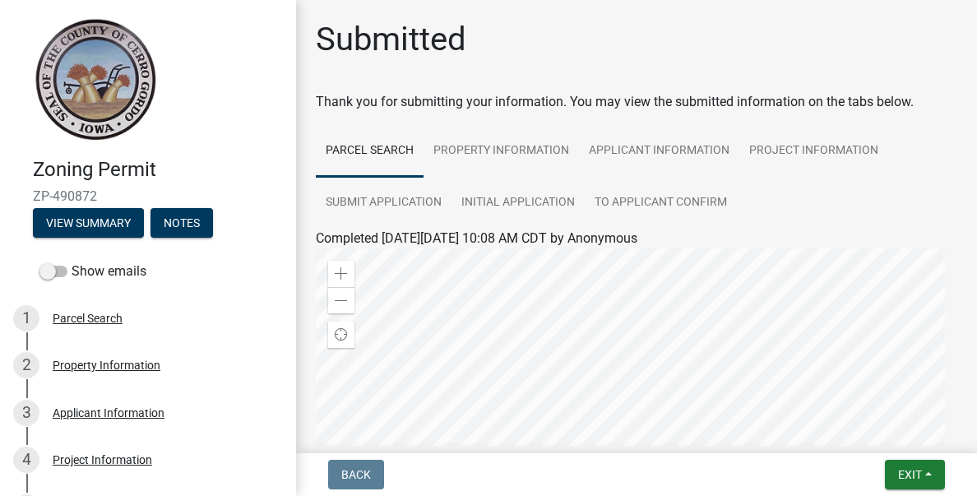
scroll to position [0, 0]
click at [112, 224] on button "View Summary" at bounding box center [88, 223] width 111 height 30
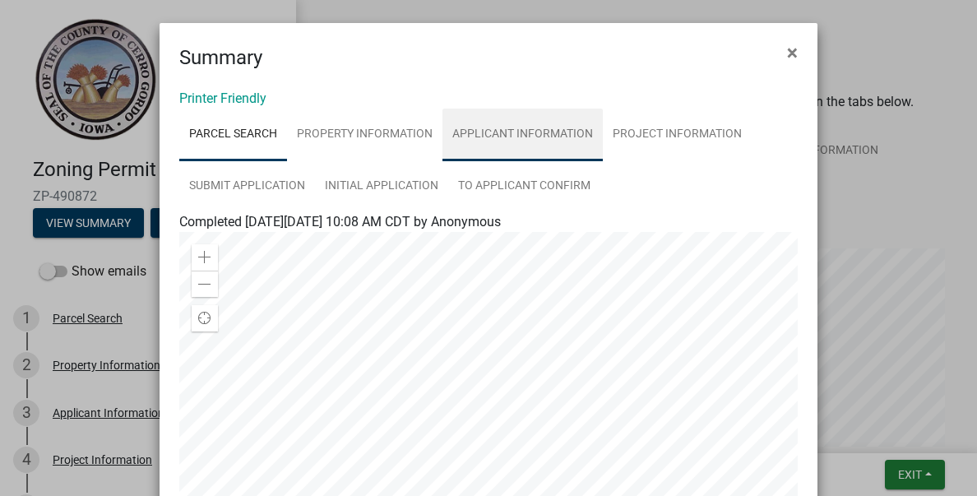
click at [532, 134] on link "Applicant Information" at bounding box center [522, 135] width 160 height 53
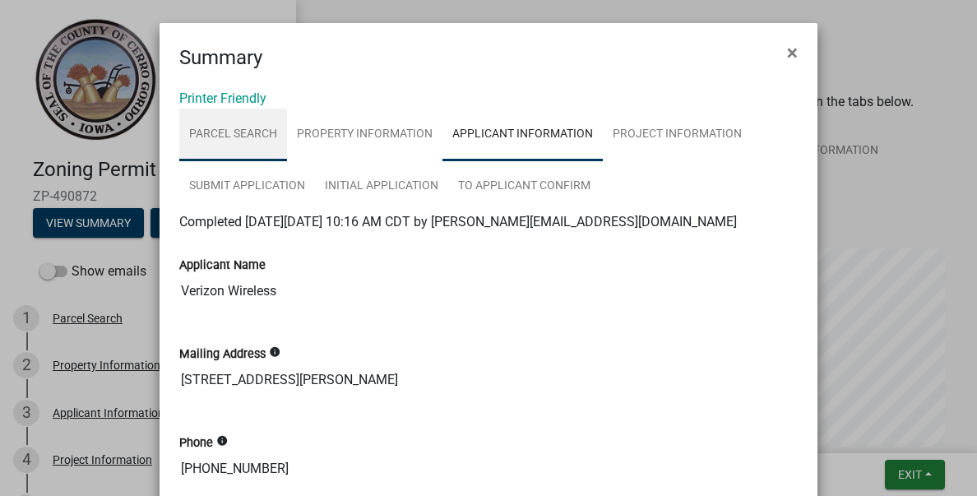
click at [229, 128] on link "Parcel Search" at bounding box center [233, 135] width 108 height 53
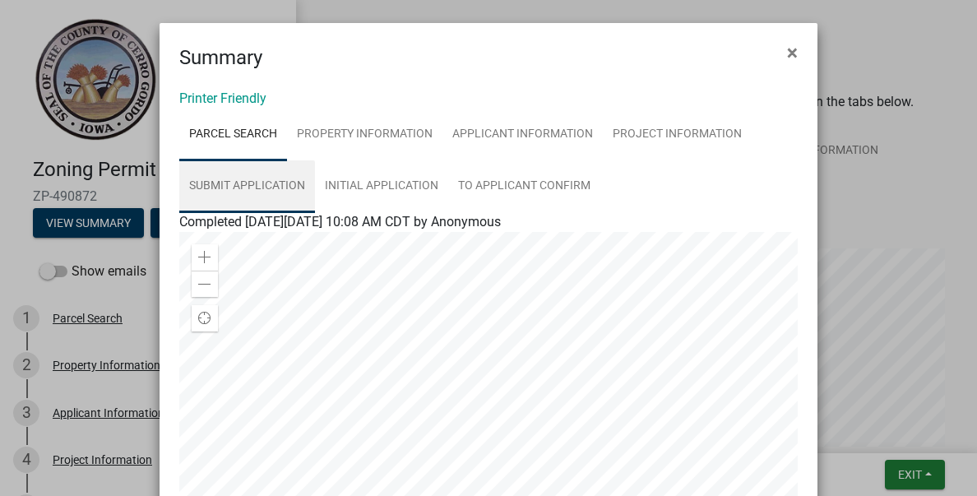
click at [247, 181] on link "Submit Application" at bounding box center [247, 186] width 136 height 53
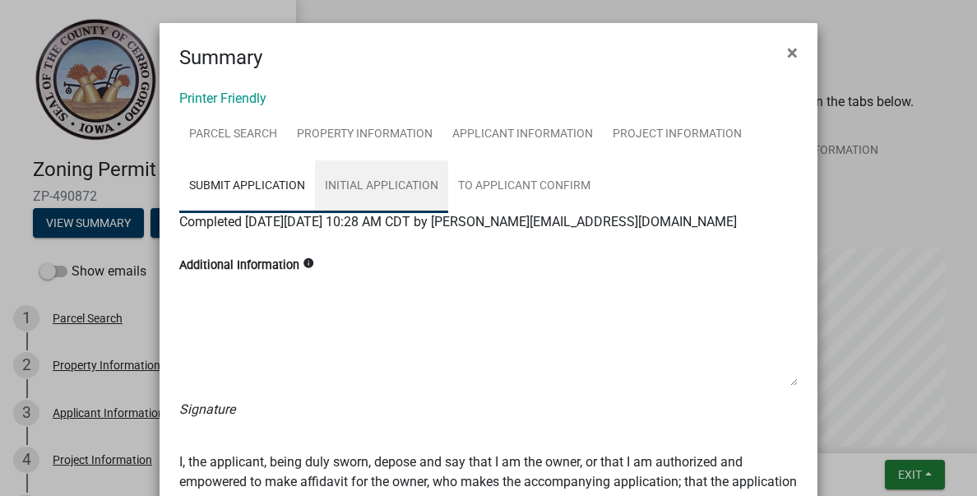
click at [361, 182] on link "Initial Application" at bounding box center [381, 186] width 133 height 53
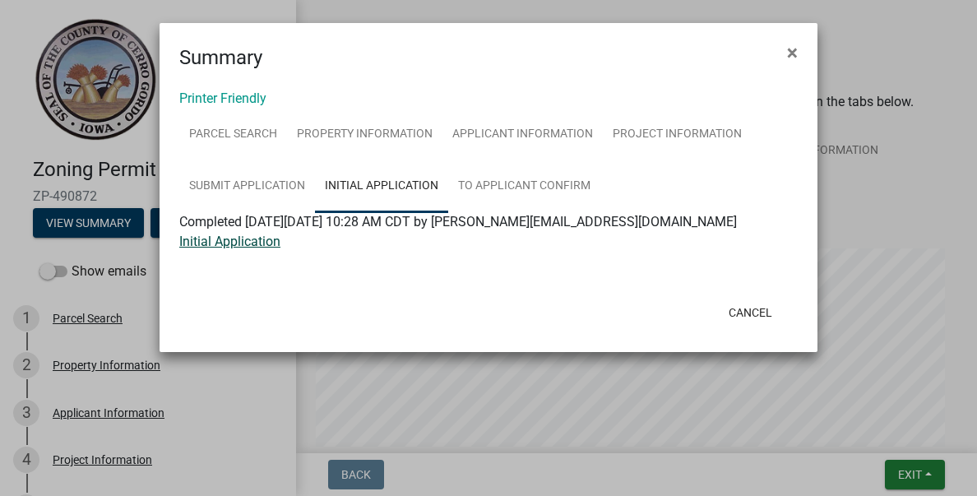
click at [265, 239] on link "Initial Application" at bounding box center [229, 241] width 101 height 16
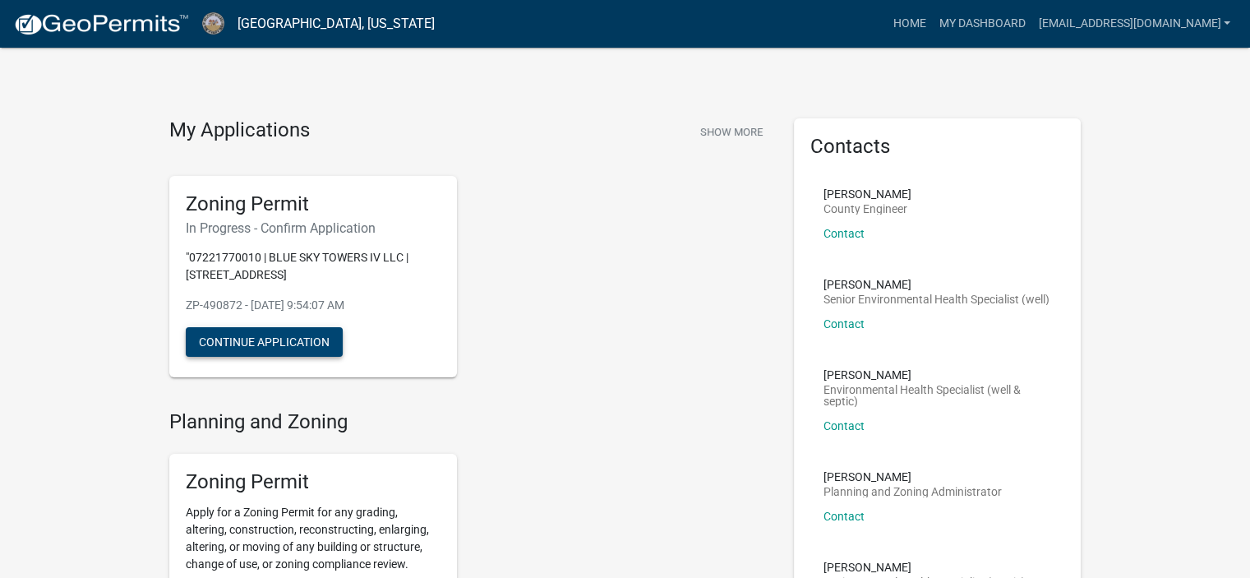
click at [288, 340] on button "Continue Application" at bounding box center [264, 342] width 157 height 30
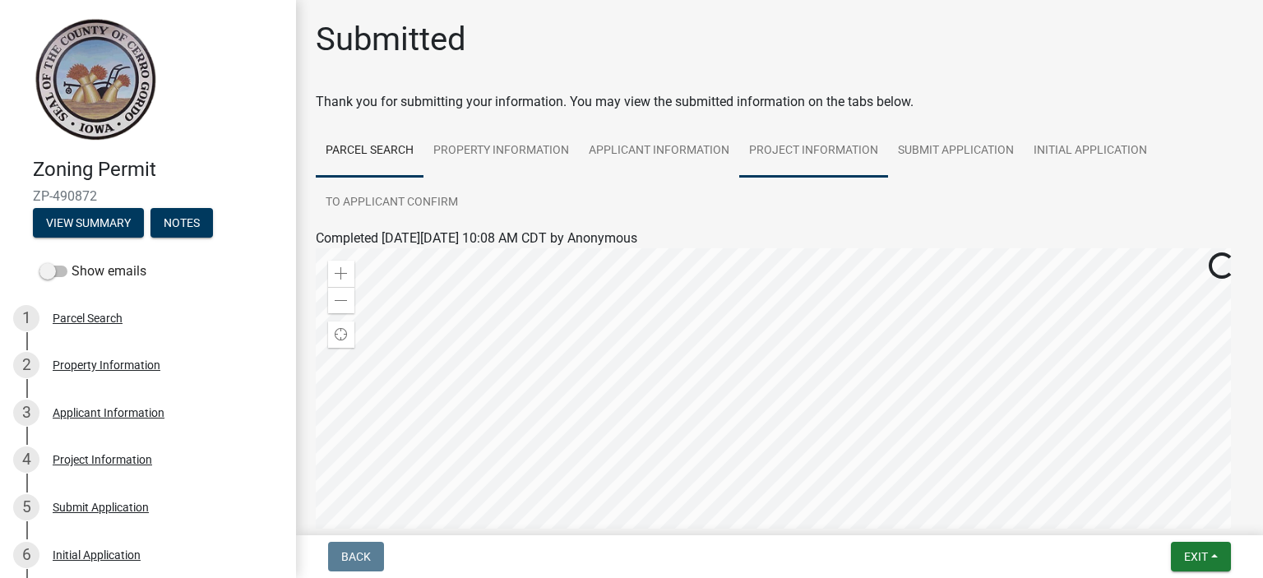
click at [854, 152] on link "Project Information" at bounding box center [813, 151] width 149 height 53
